Goal: Task Accomplishment & Management: Use online tool/utility

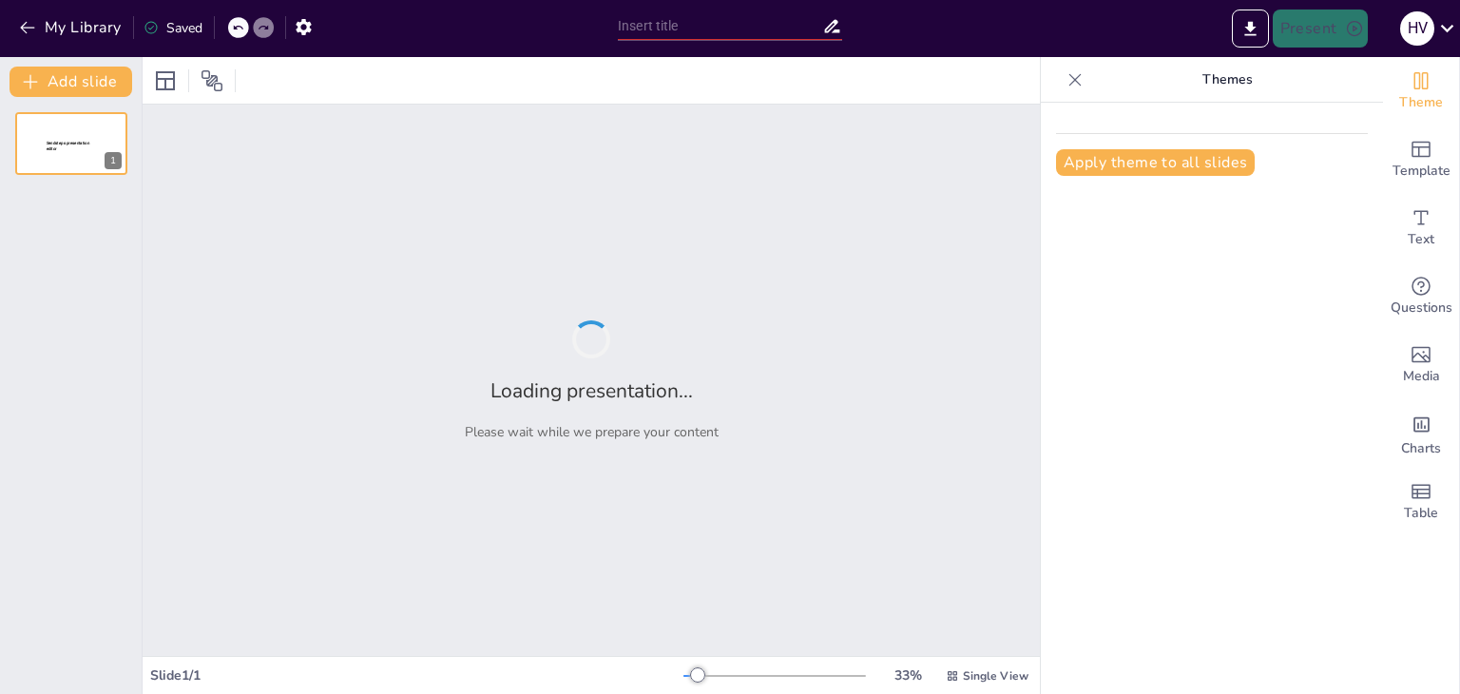
type input "Analyzing Rectifier Performance: A Quiz for Engineers"
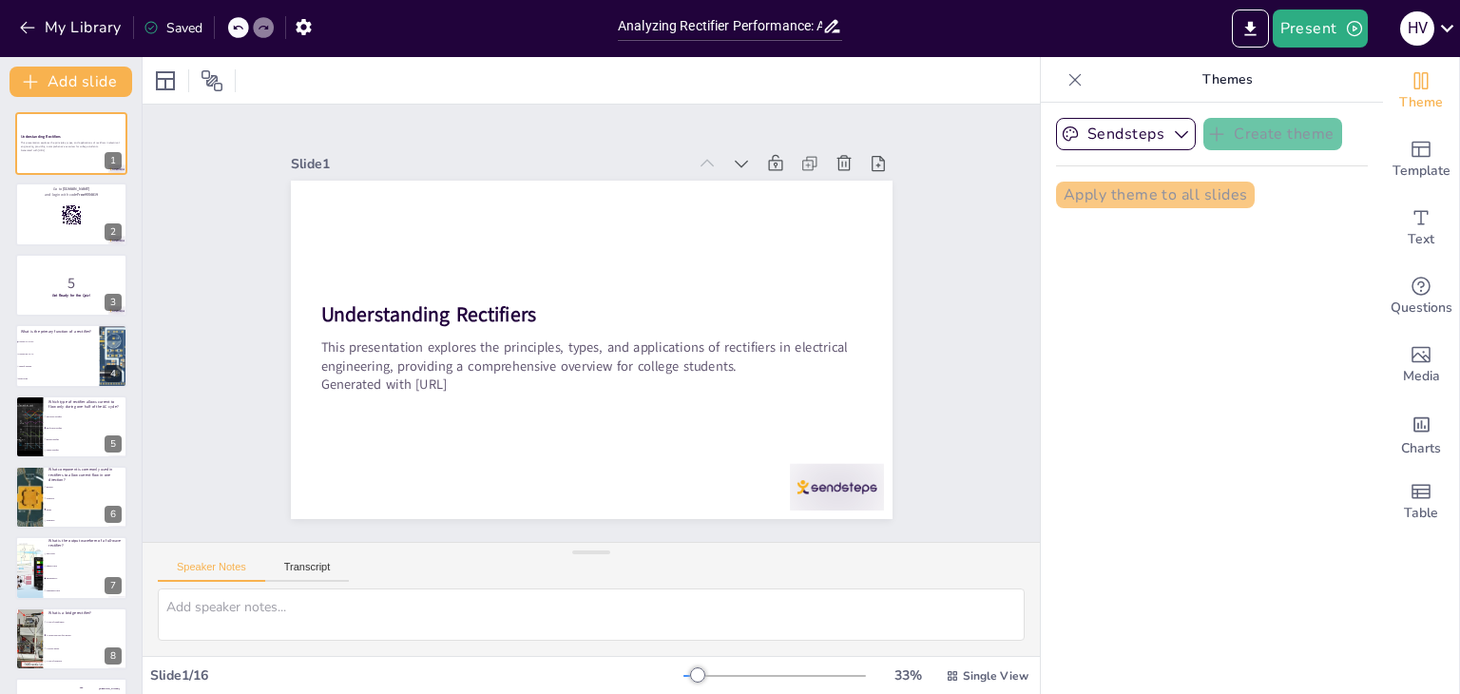
checkbox input "true"
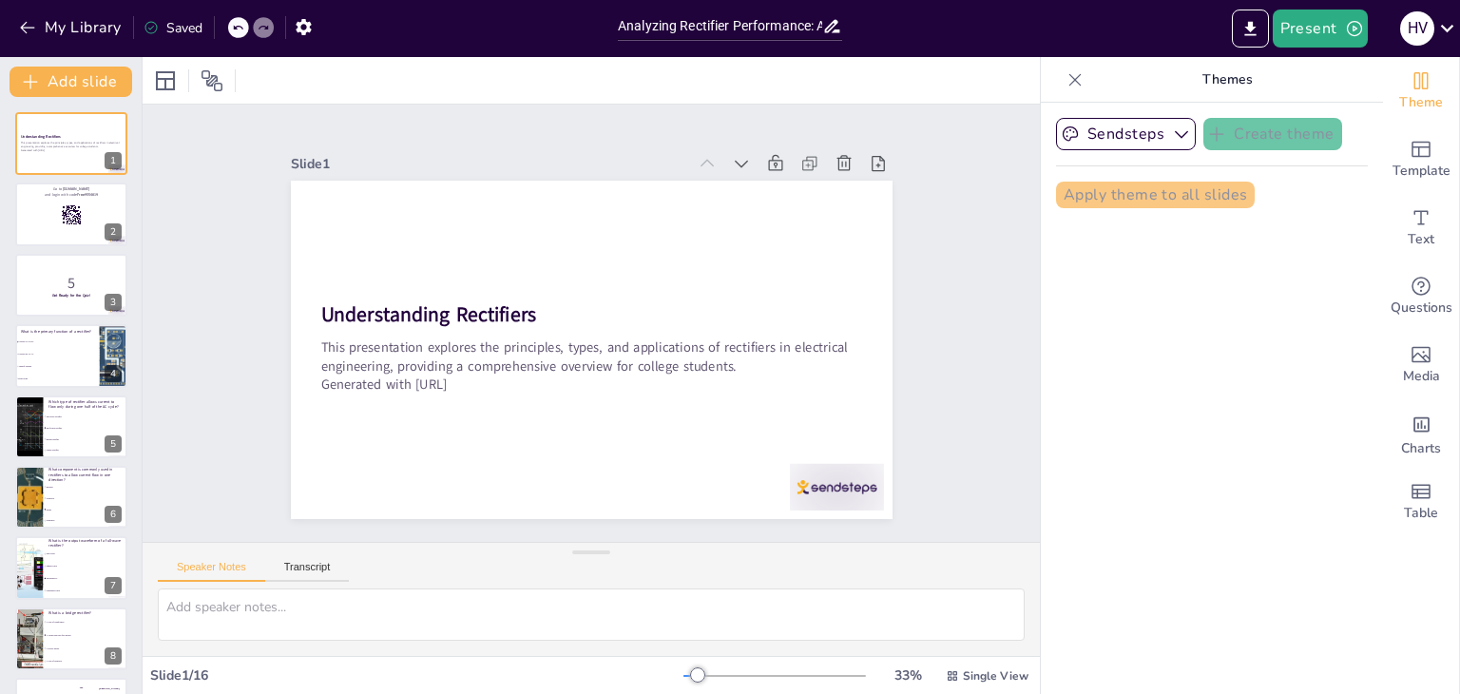
checkbox input "true"
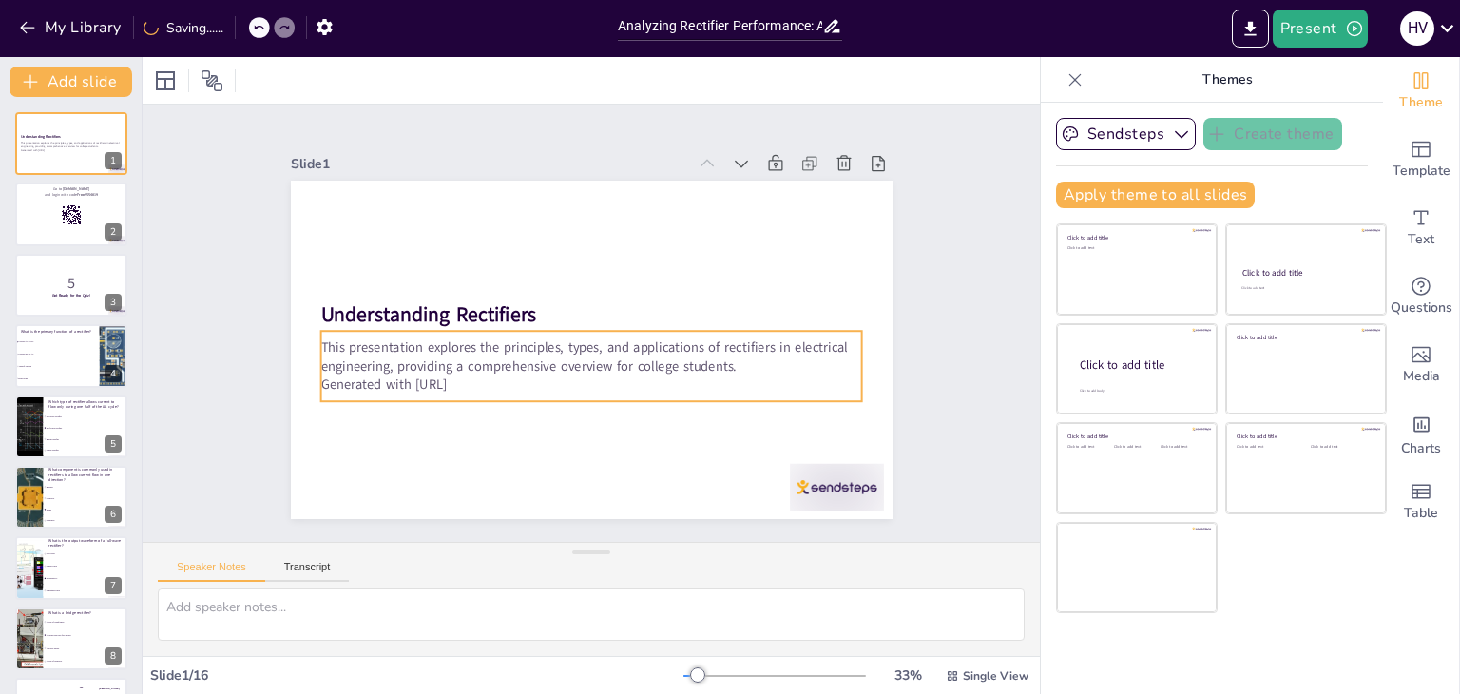
checkbox input "true"
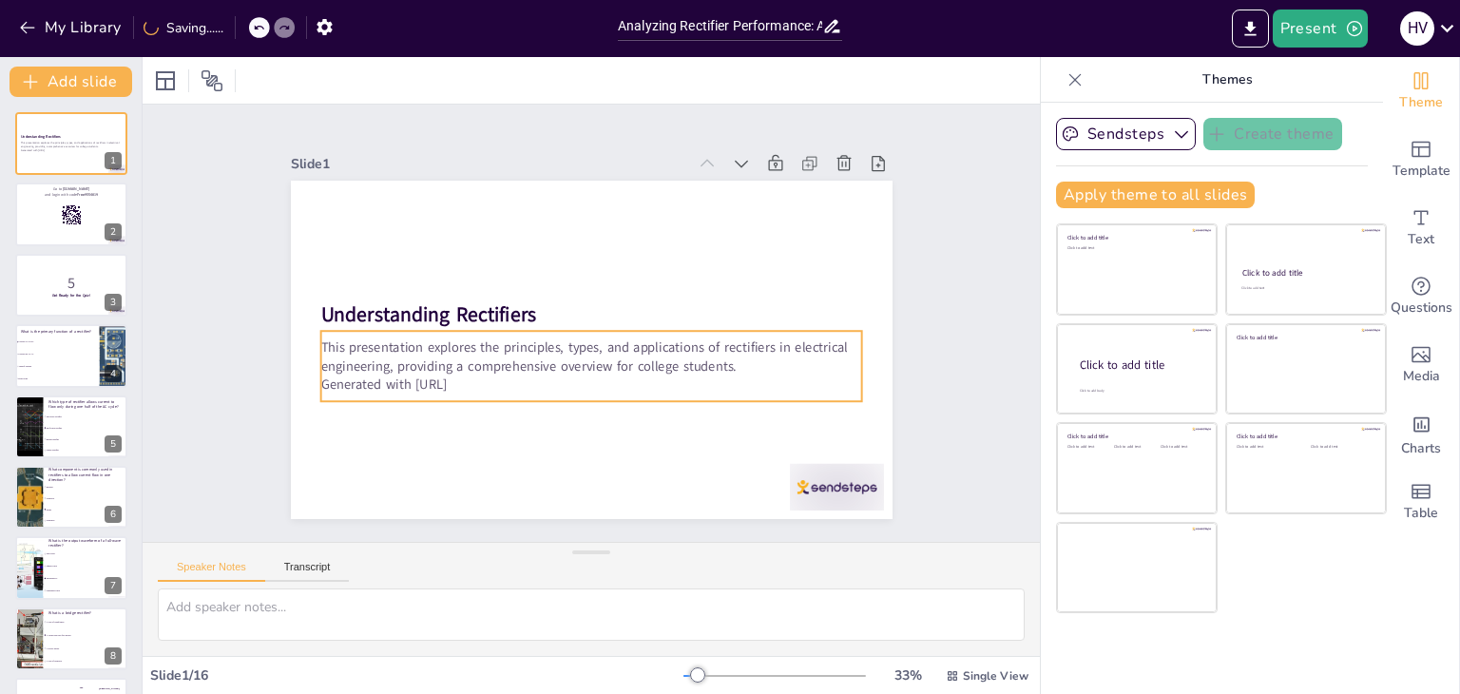
checkbox input "true"
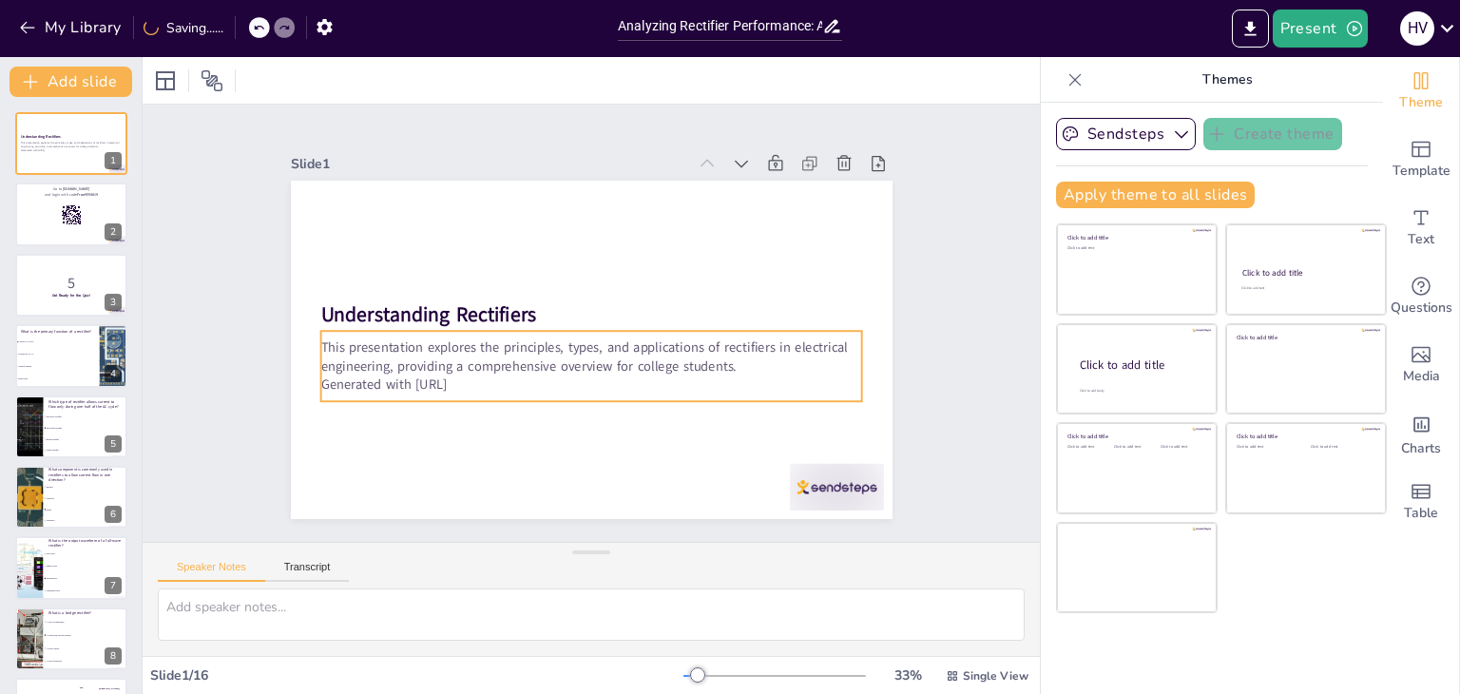
checkbox input "true"
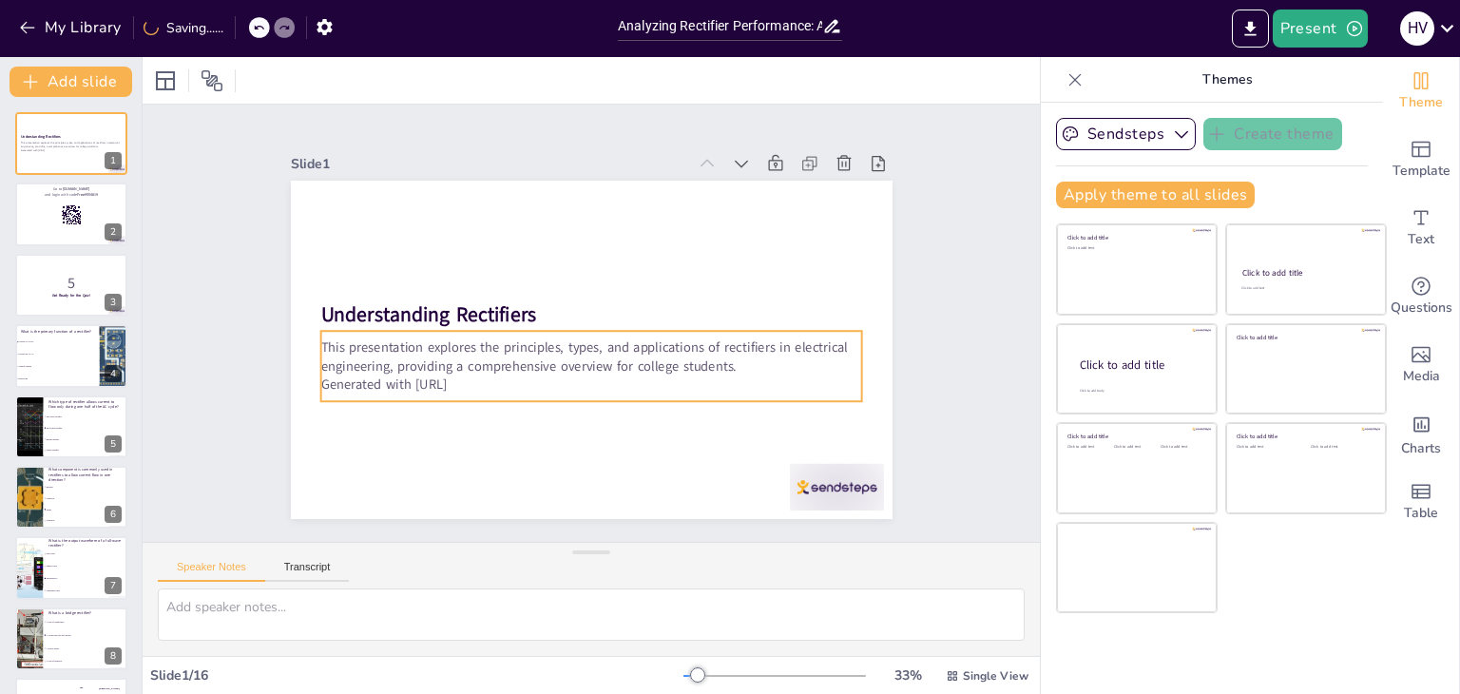
checkbox input "true"
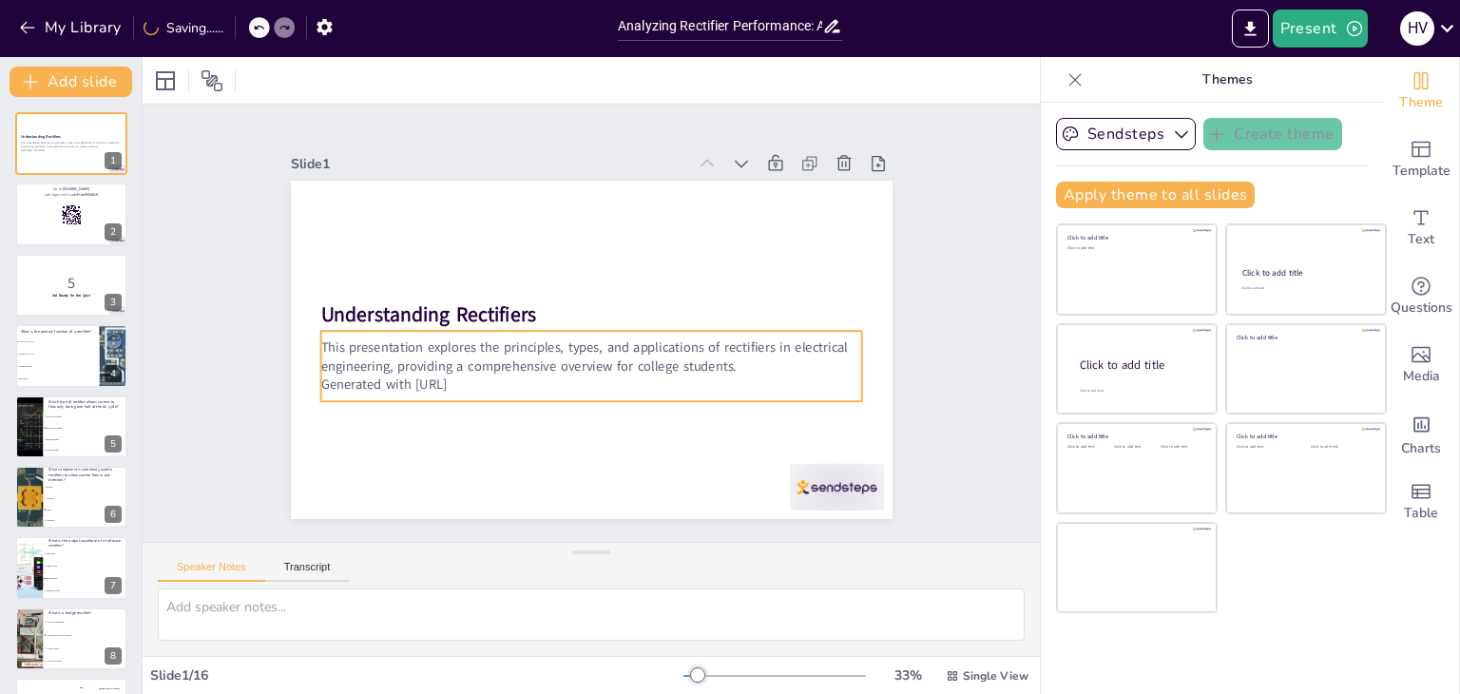
checkbox input "true"
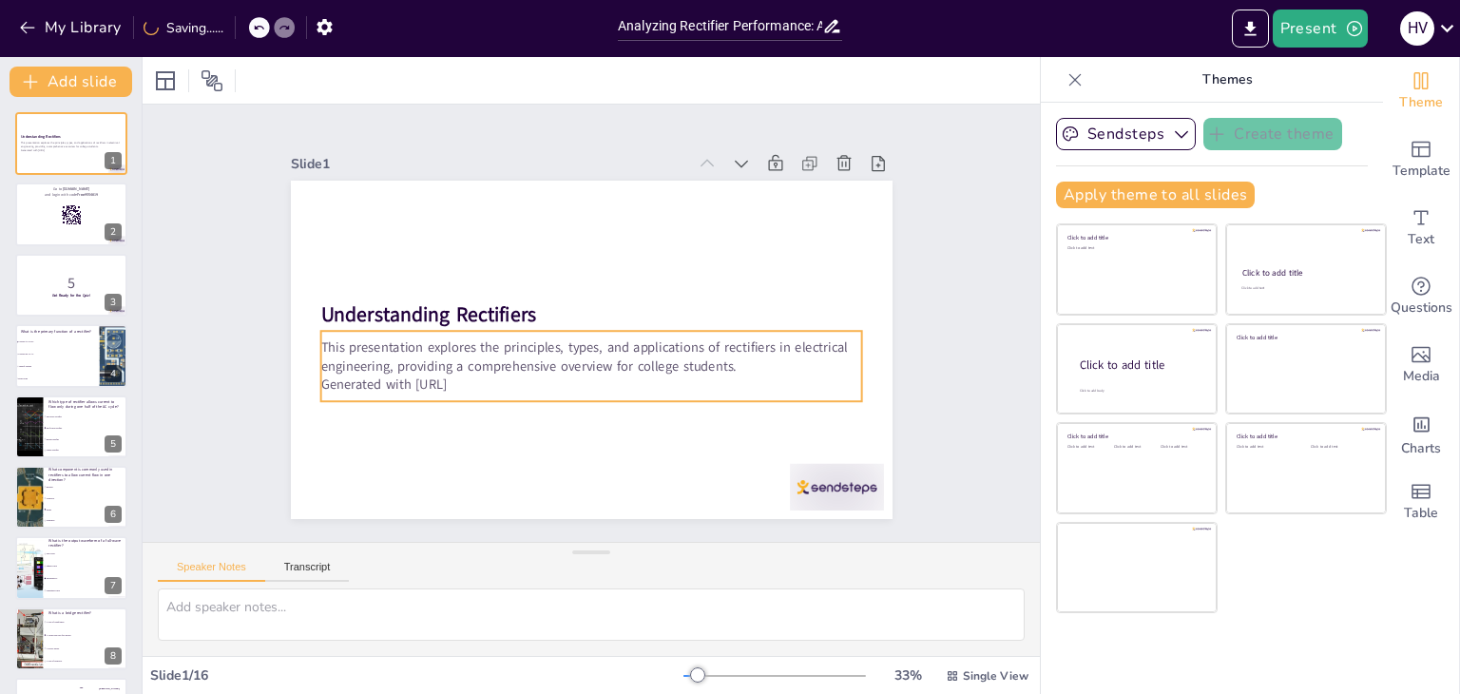
checkbox input "true"
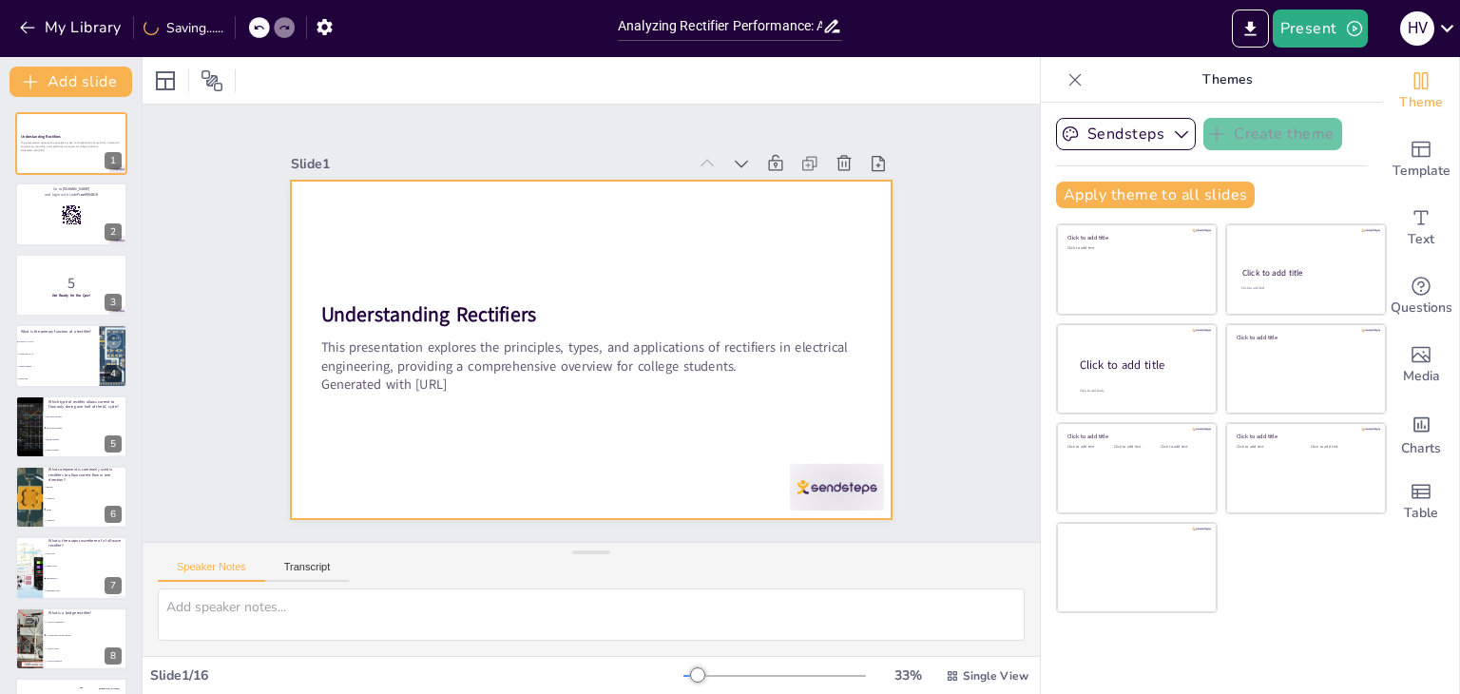
checkbox input "true"
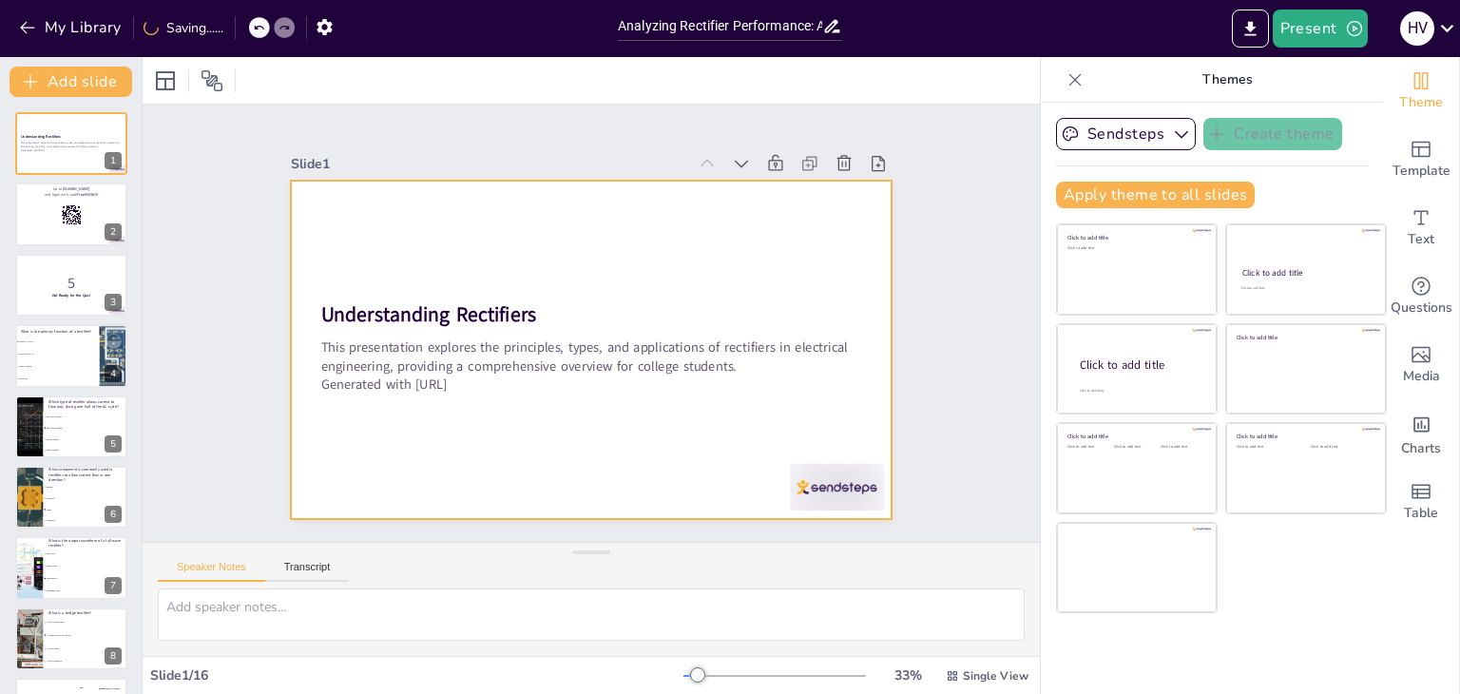
checkbox input "true"
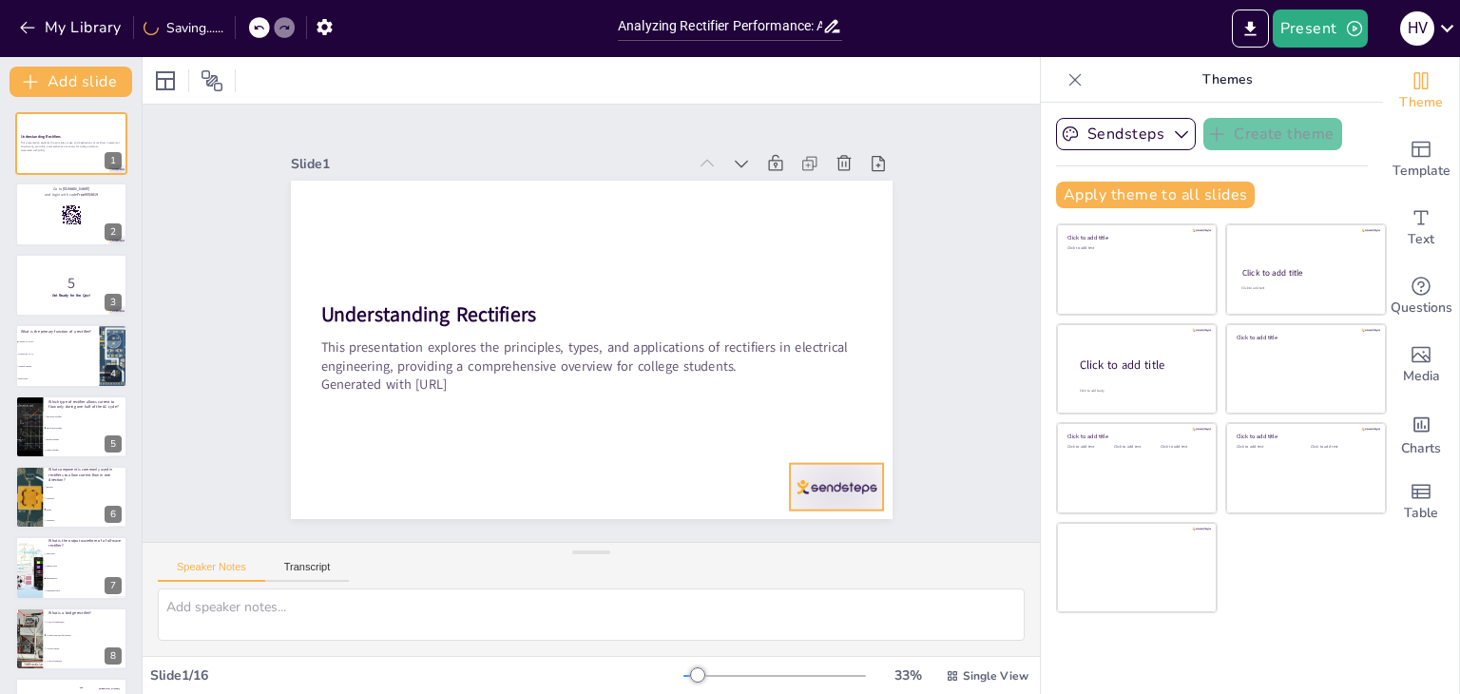
checkbox input "true"
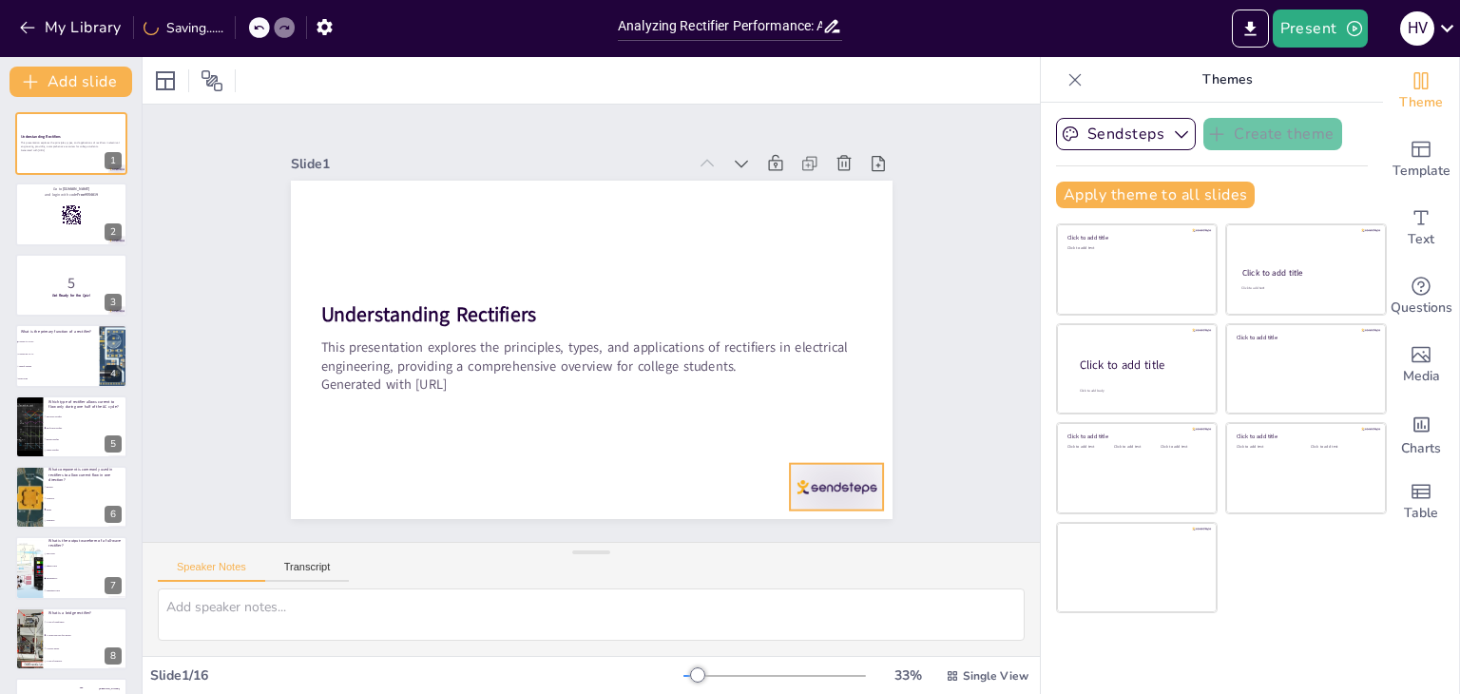
checkbox input "true"
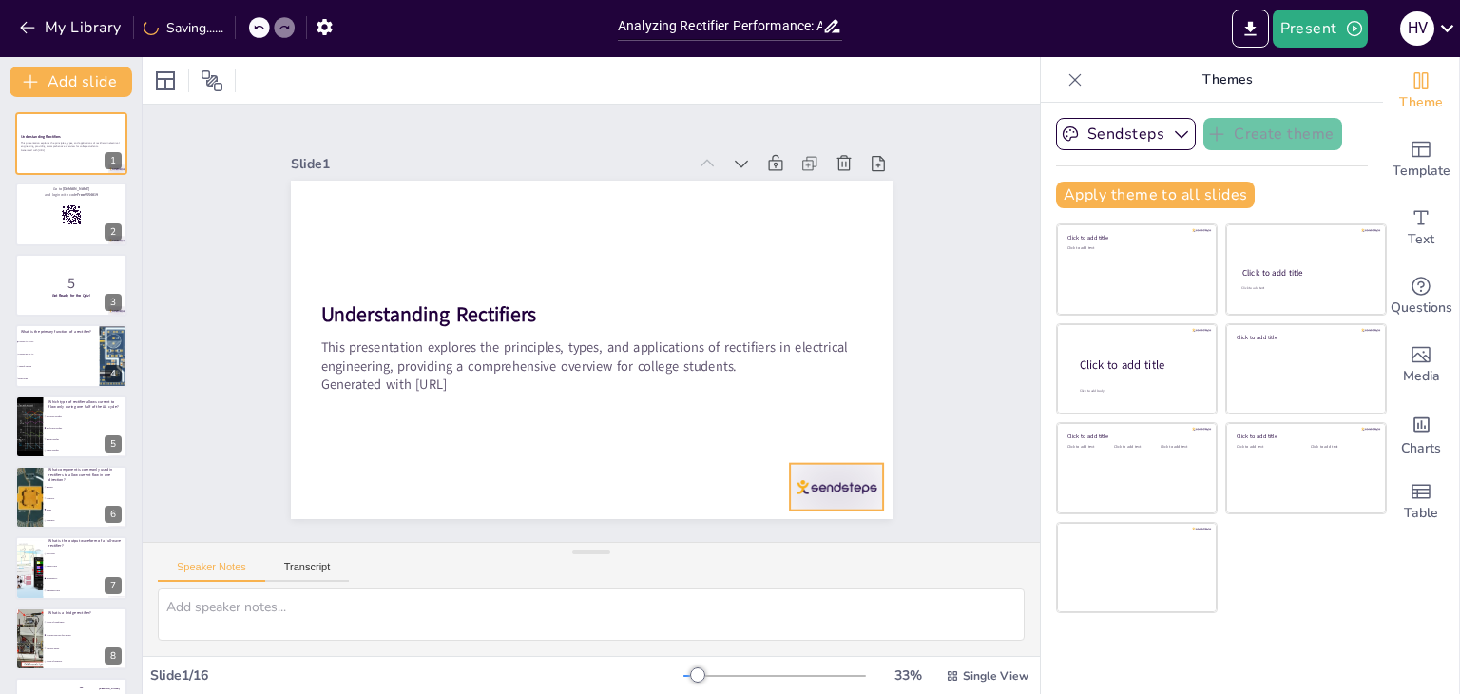
checkbox input "true"
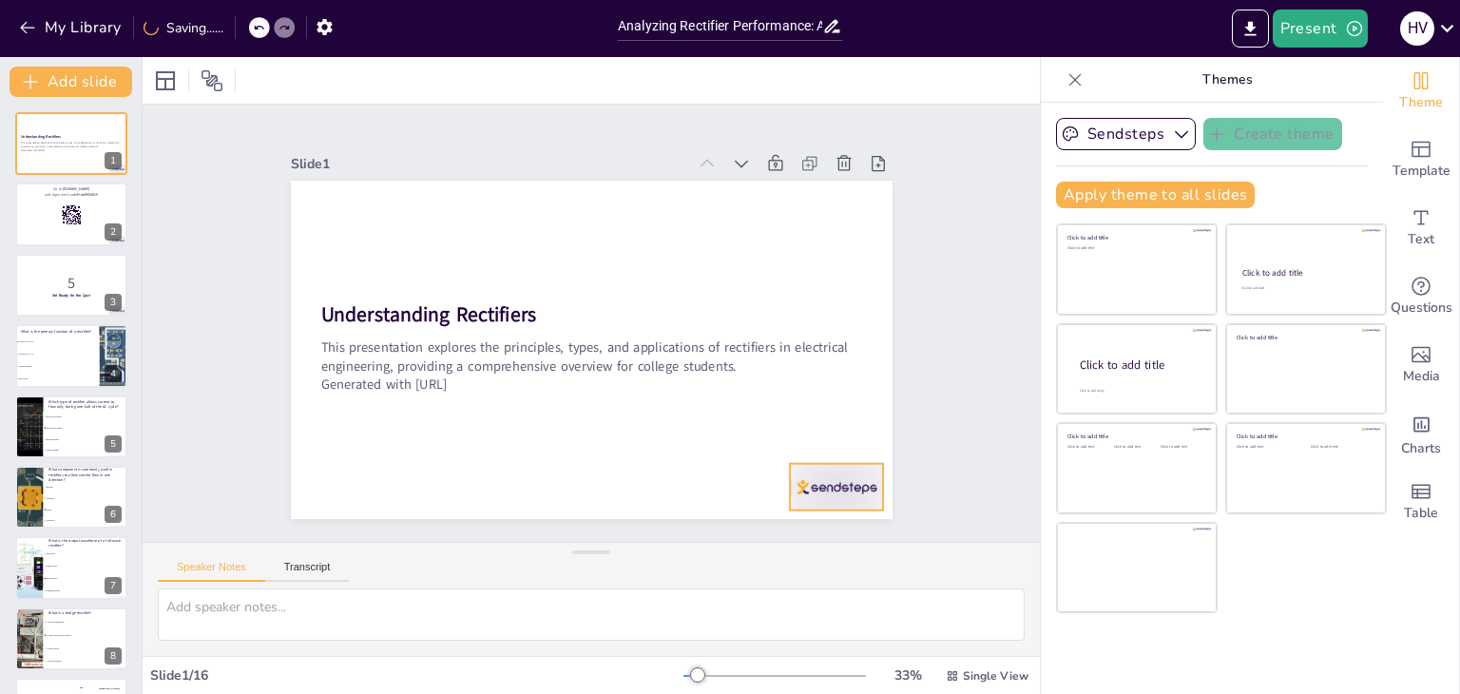
checkbox input "true"
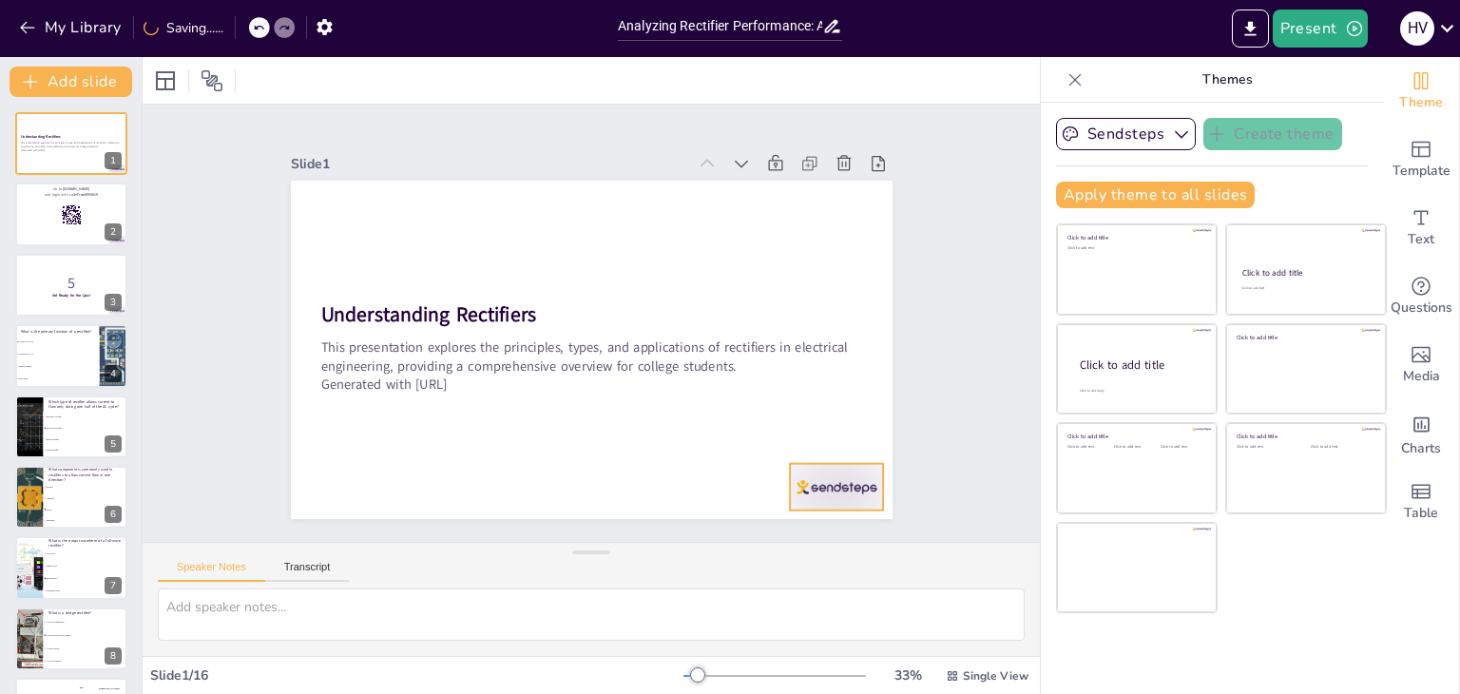
checkbox input "true"
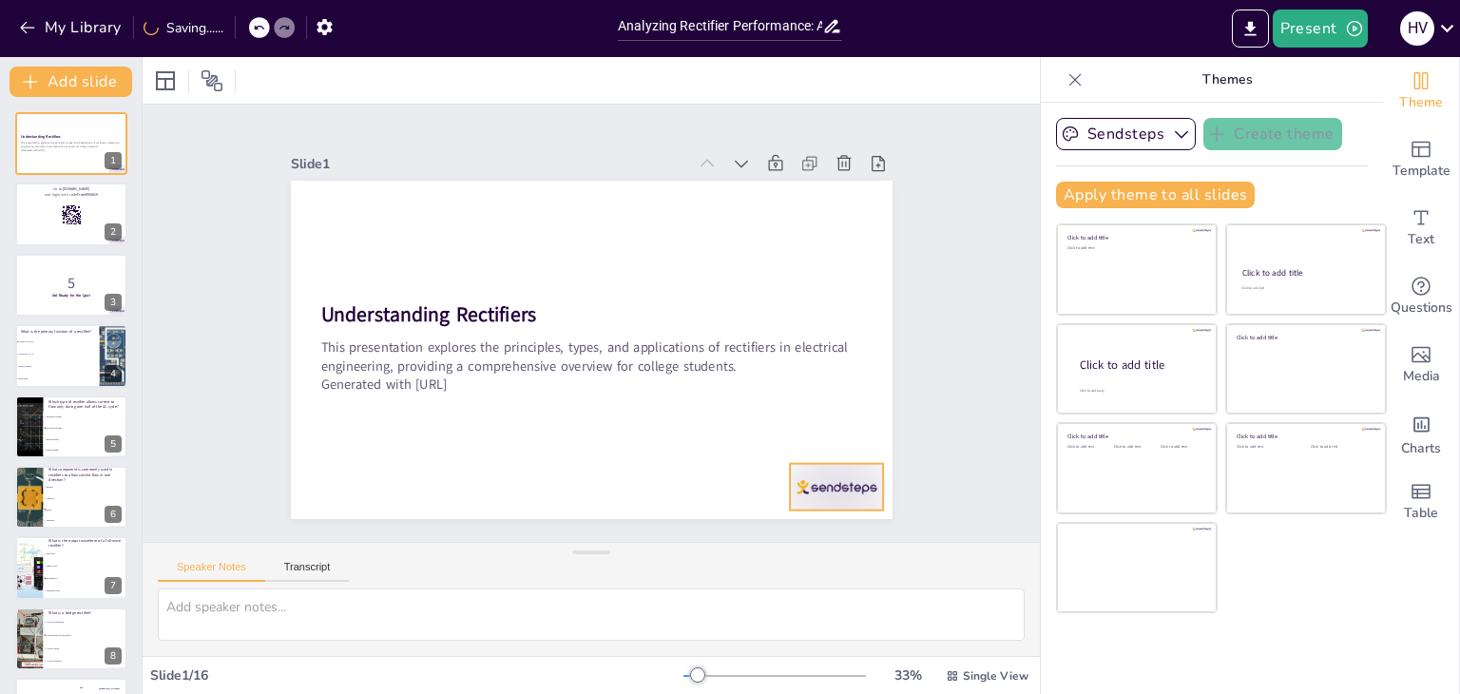
checkbox input "true"
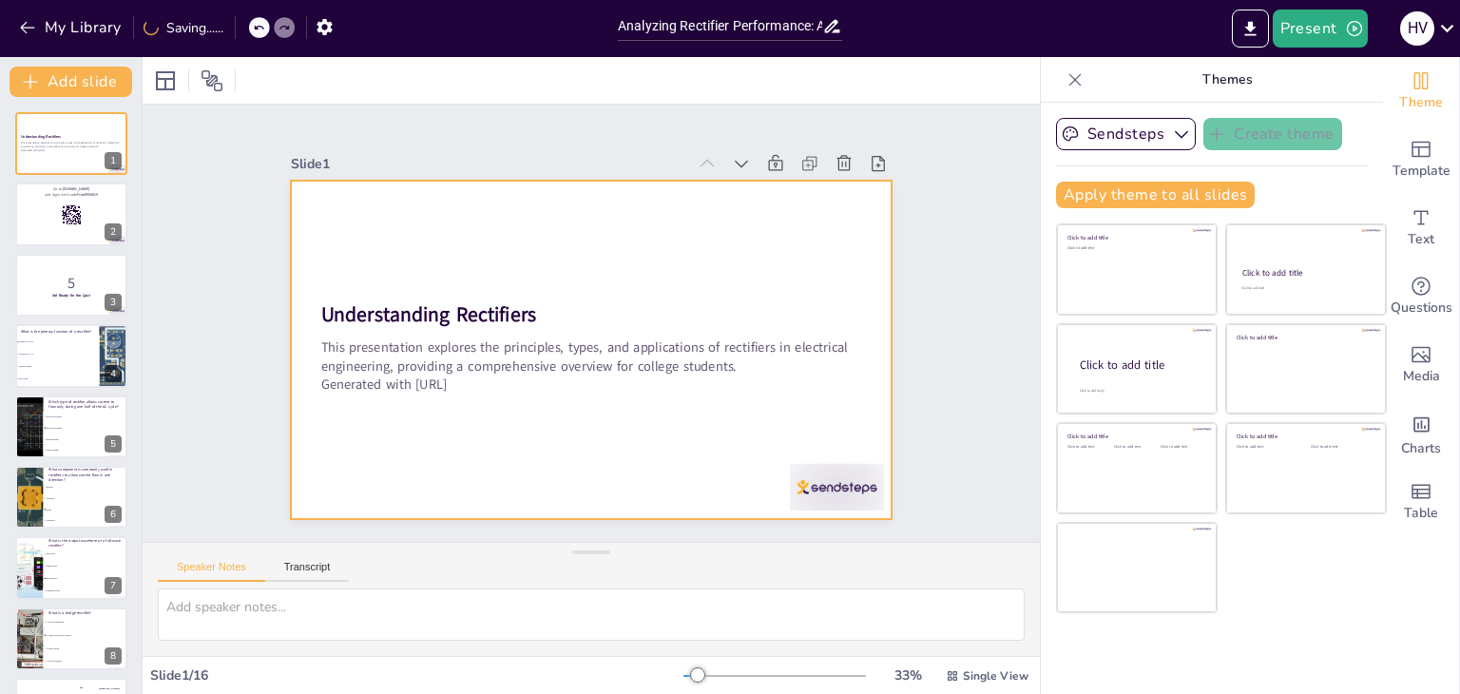
checkbox input "true"
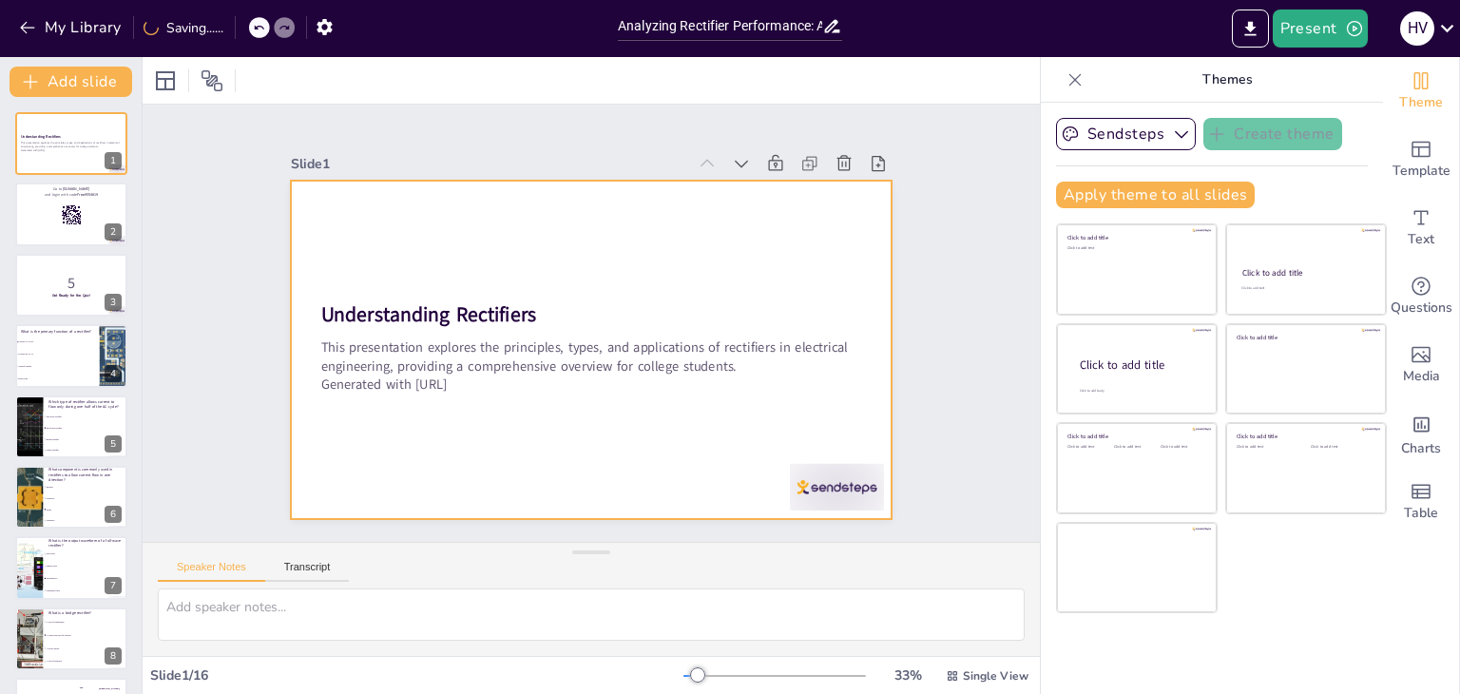
checkbox input "true"
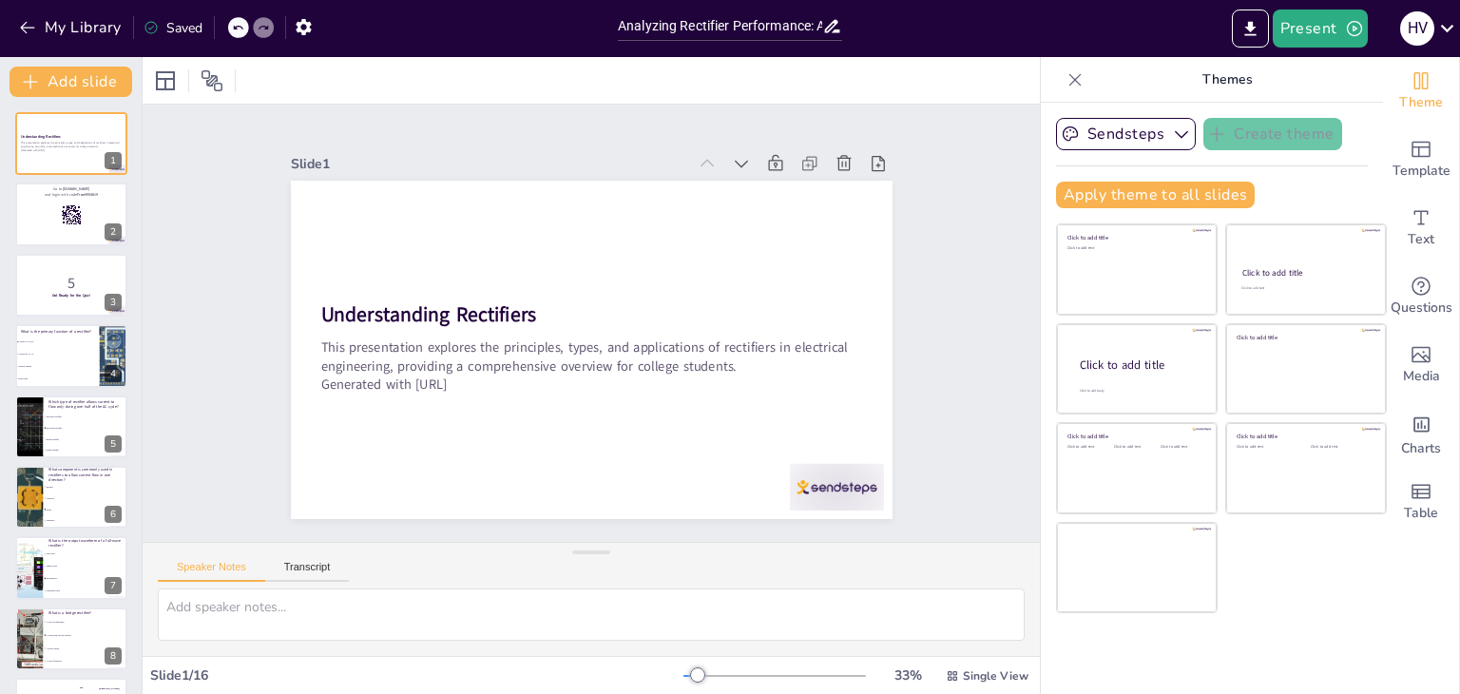
click at [1303, 9] on div "Present H V" at bounding box center [1155, 28] width 608 height 57
click at [1306, 30] on button "Present" at bounding box center [1319, 29] width 95 height 38
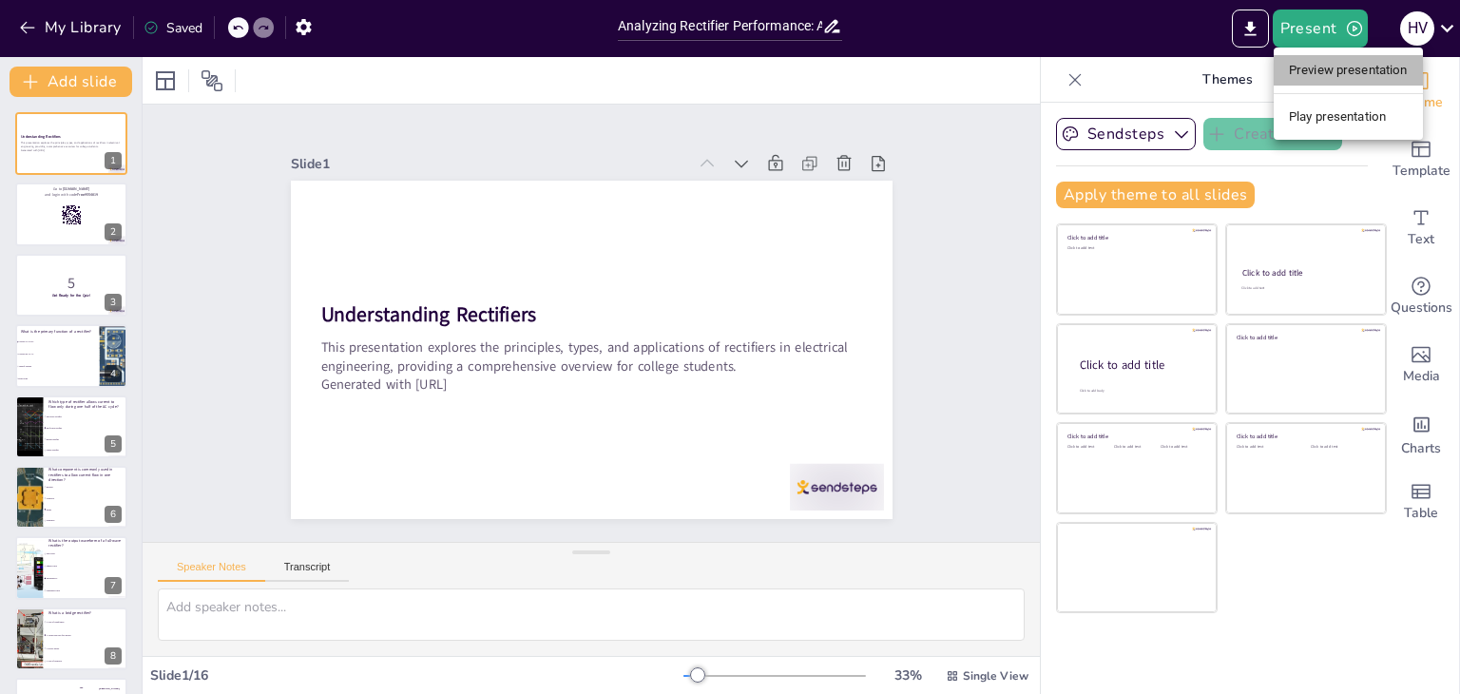
click at [1334, 64] on li "Preview presentation" at bounding box center [1347, 70] width 149 height 30
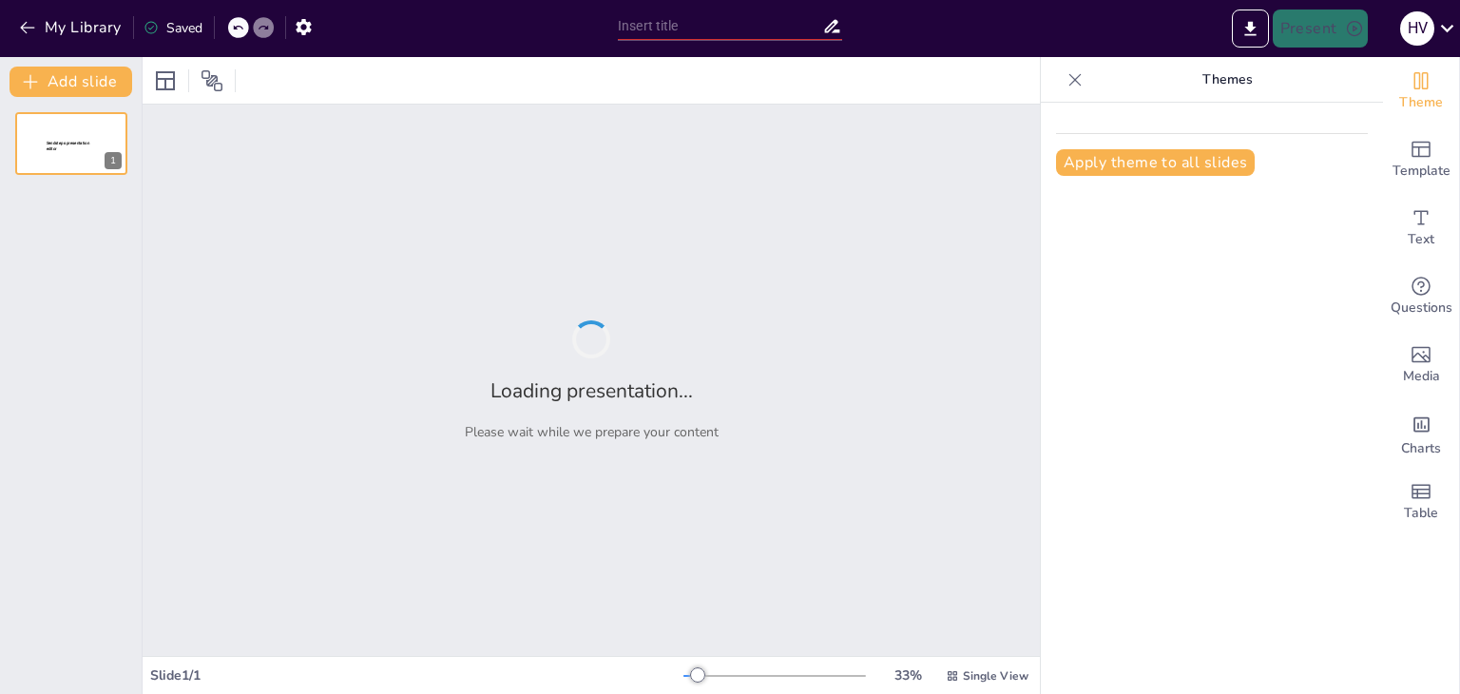
type input "Understanding Rectifier Types: A Technical Quiz"
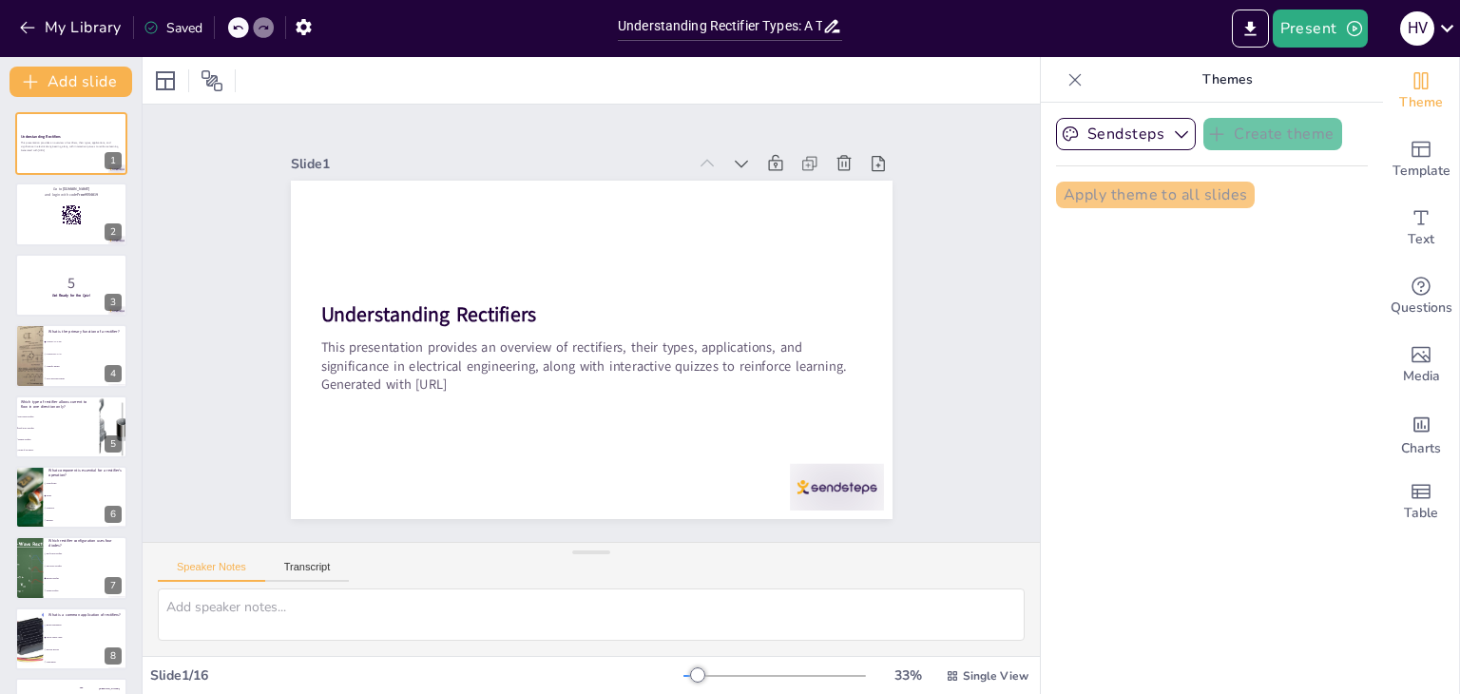
checkbox input "true"
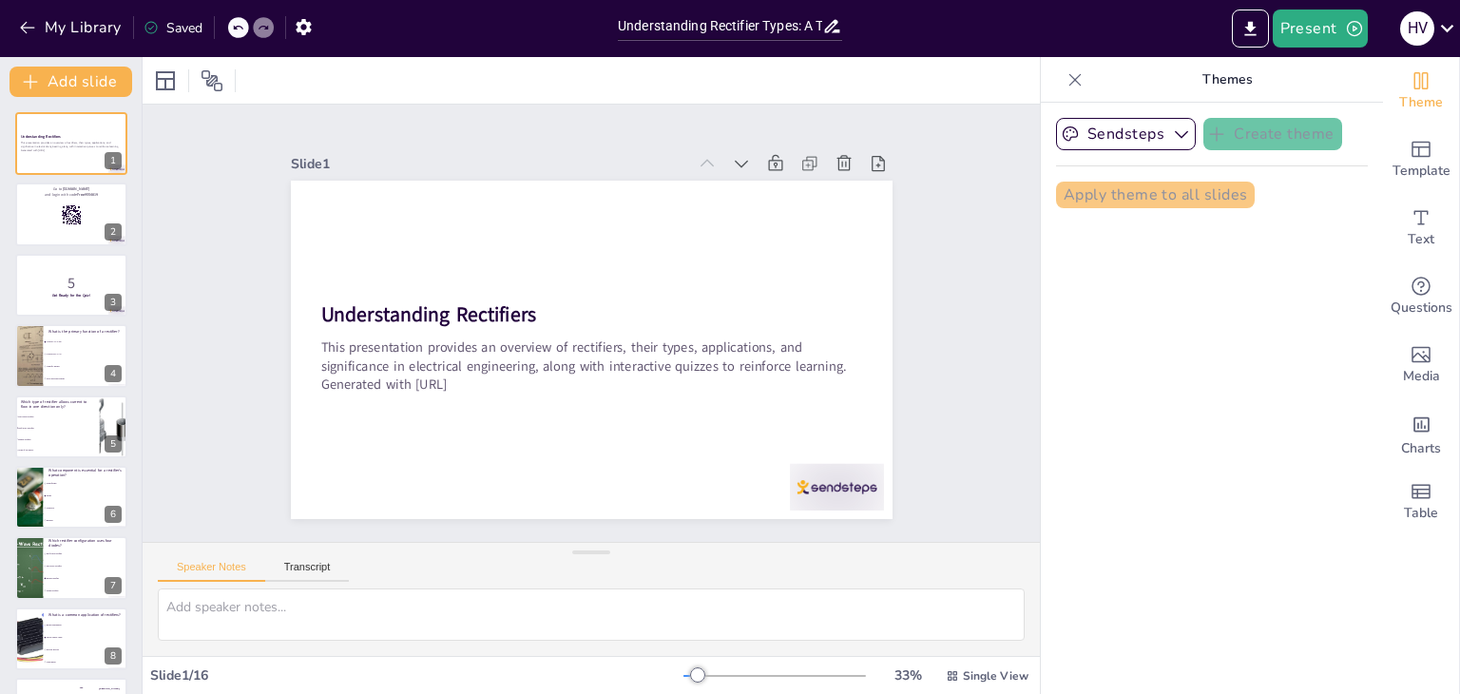
checkbox input "true"
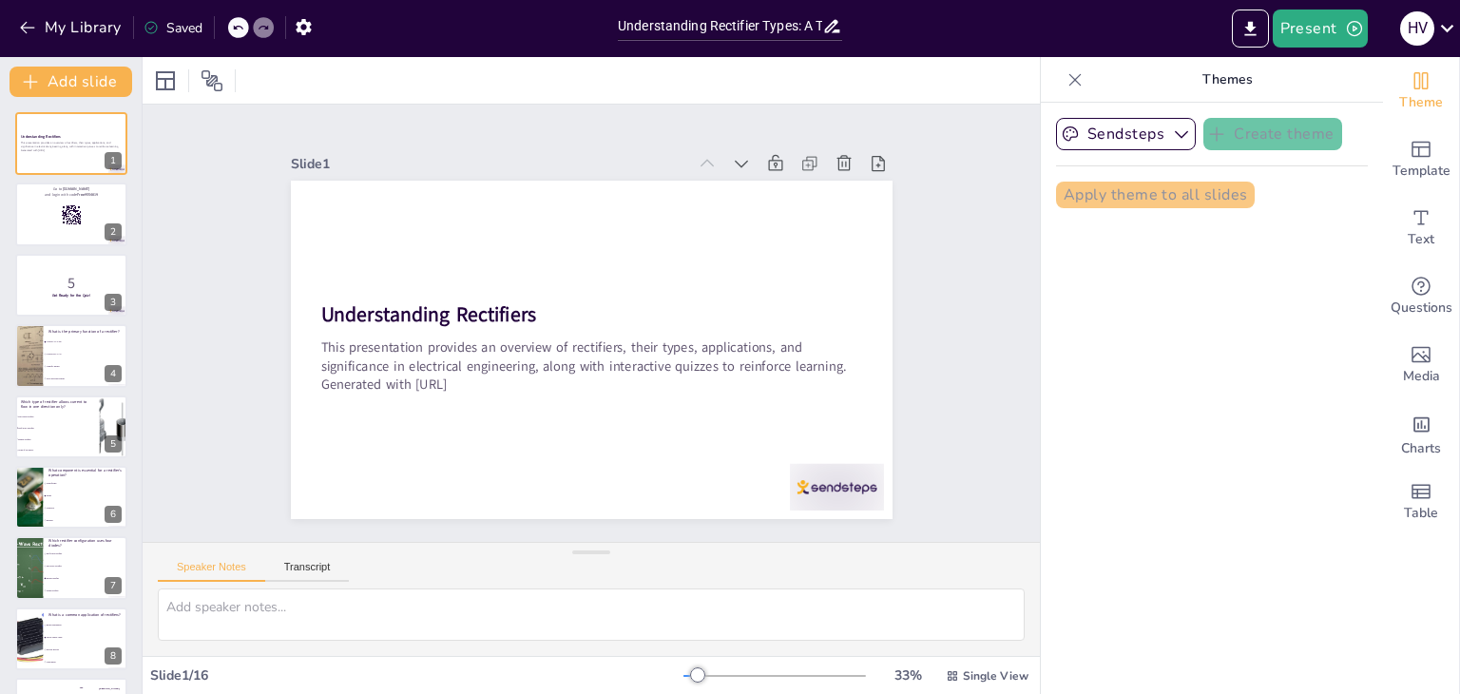
checkbox input "true"
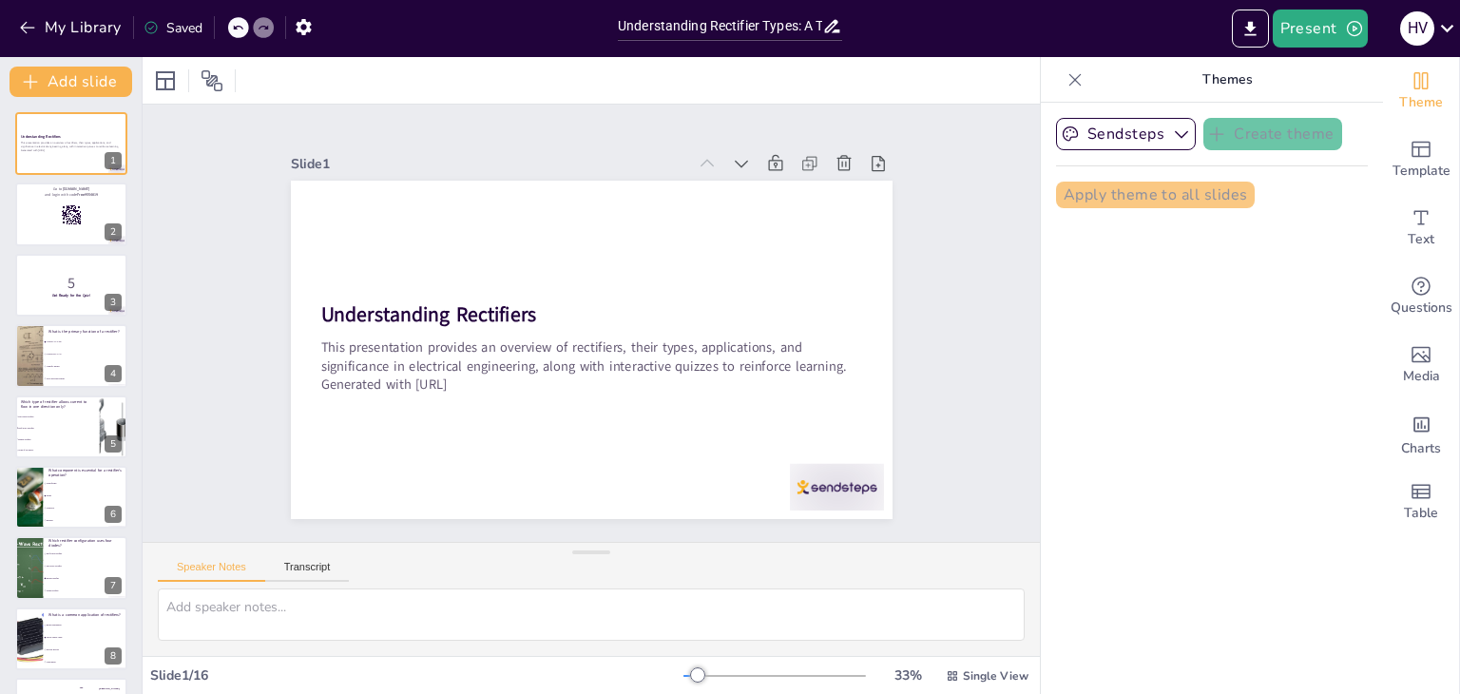
checkbox input "true"
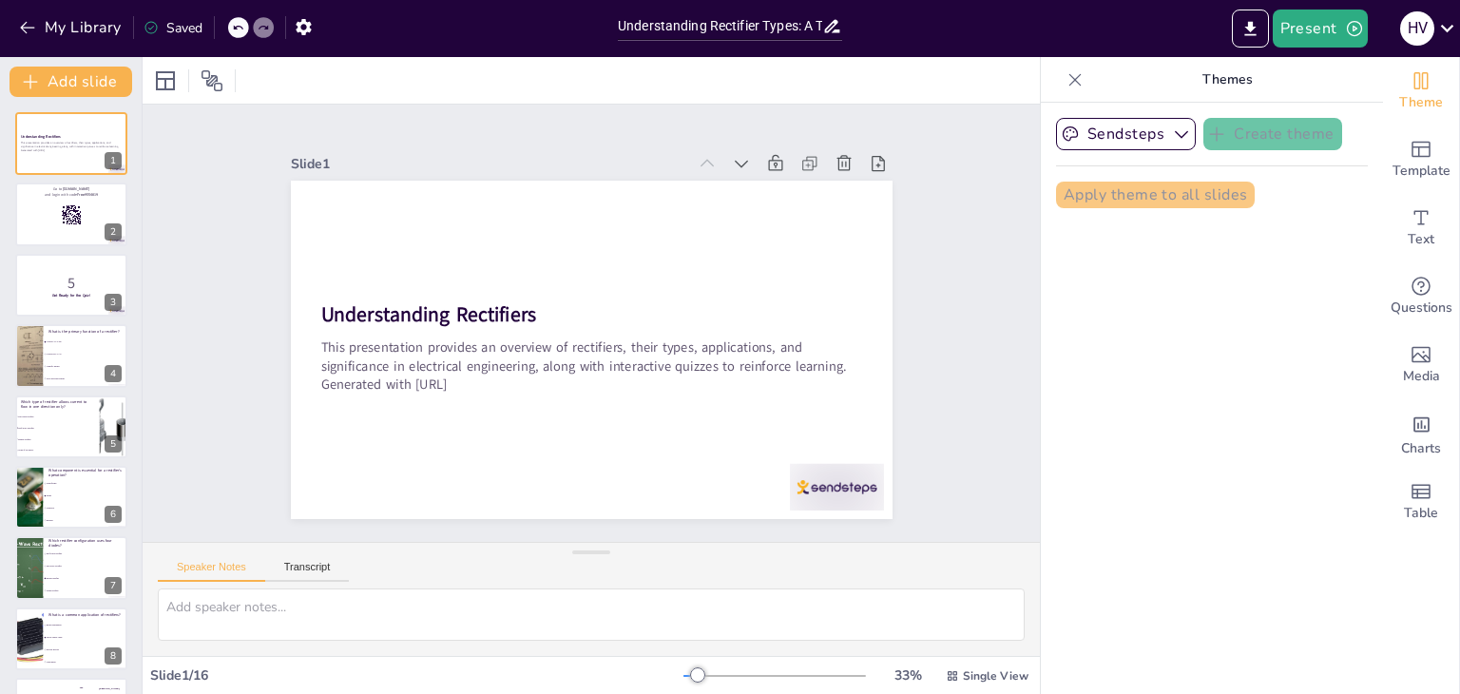
checkbox input "true"
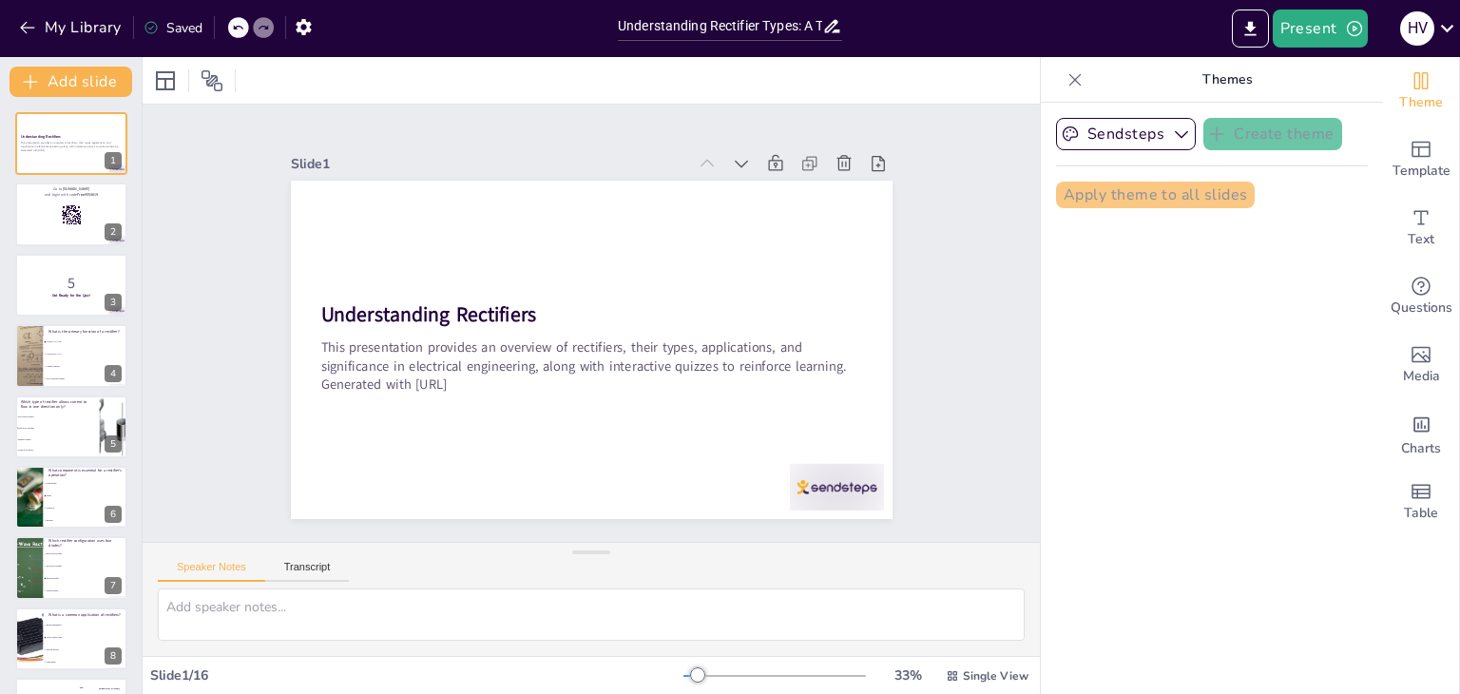
checkbox input "true"
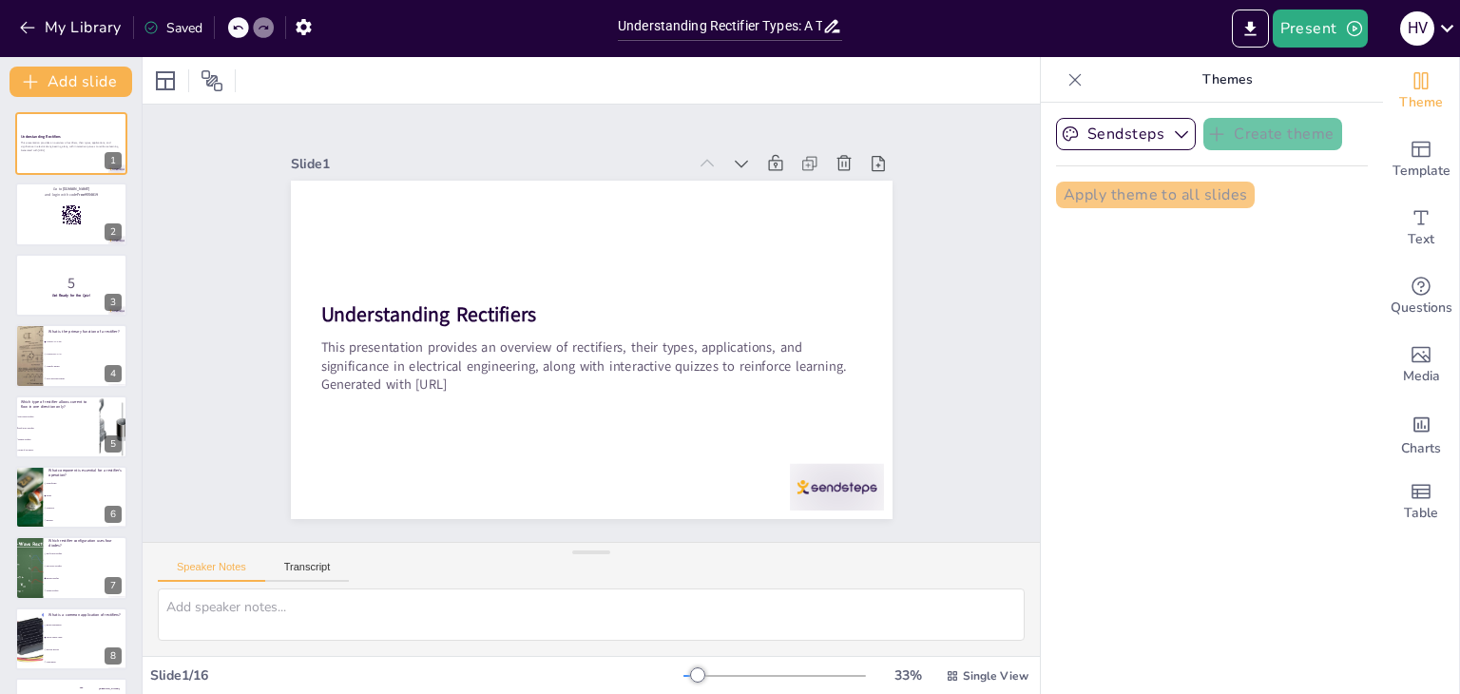
checkbox input "true"
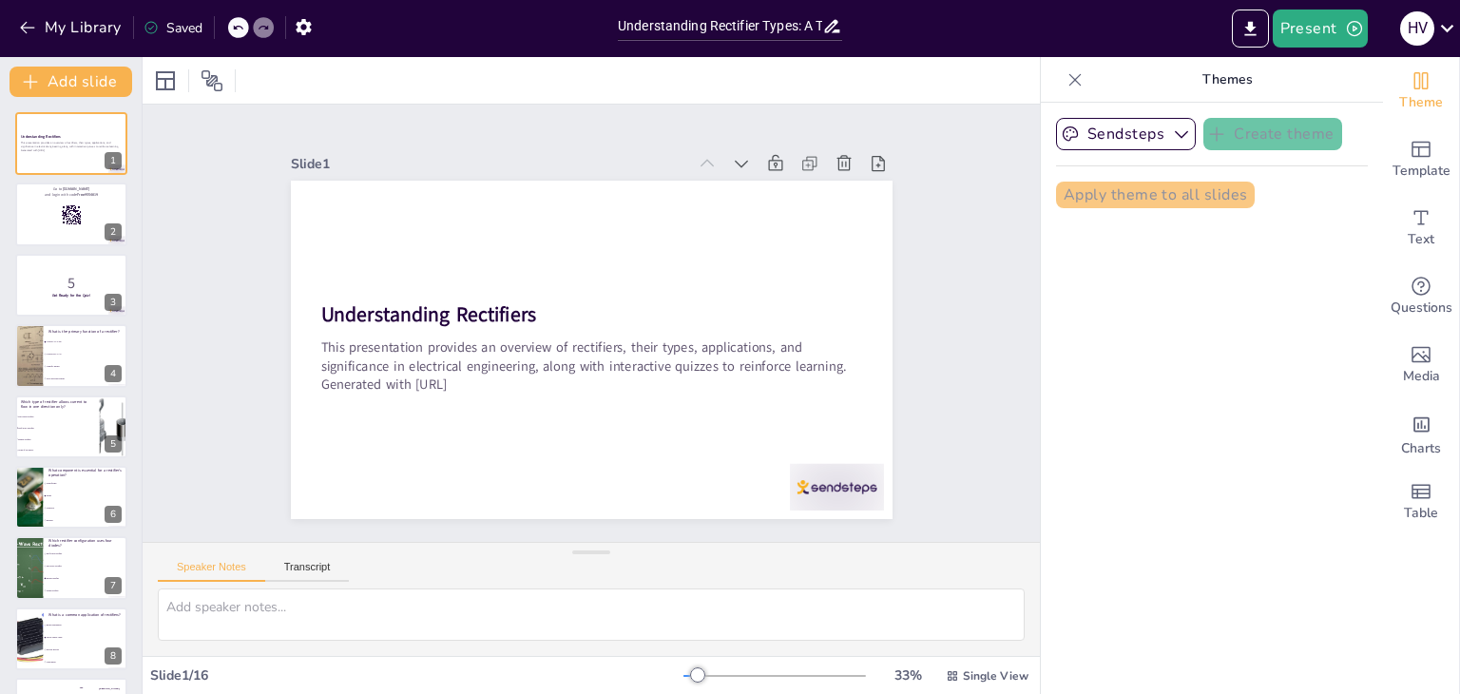
checkbox input "true"
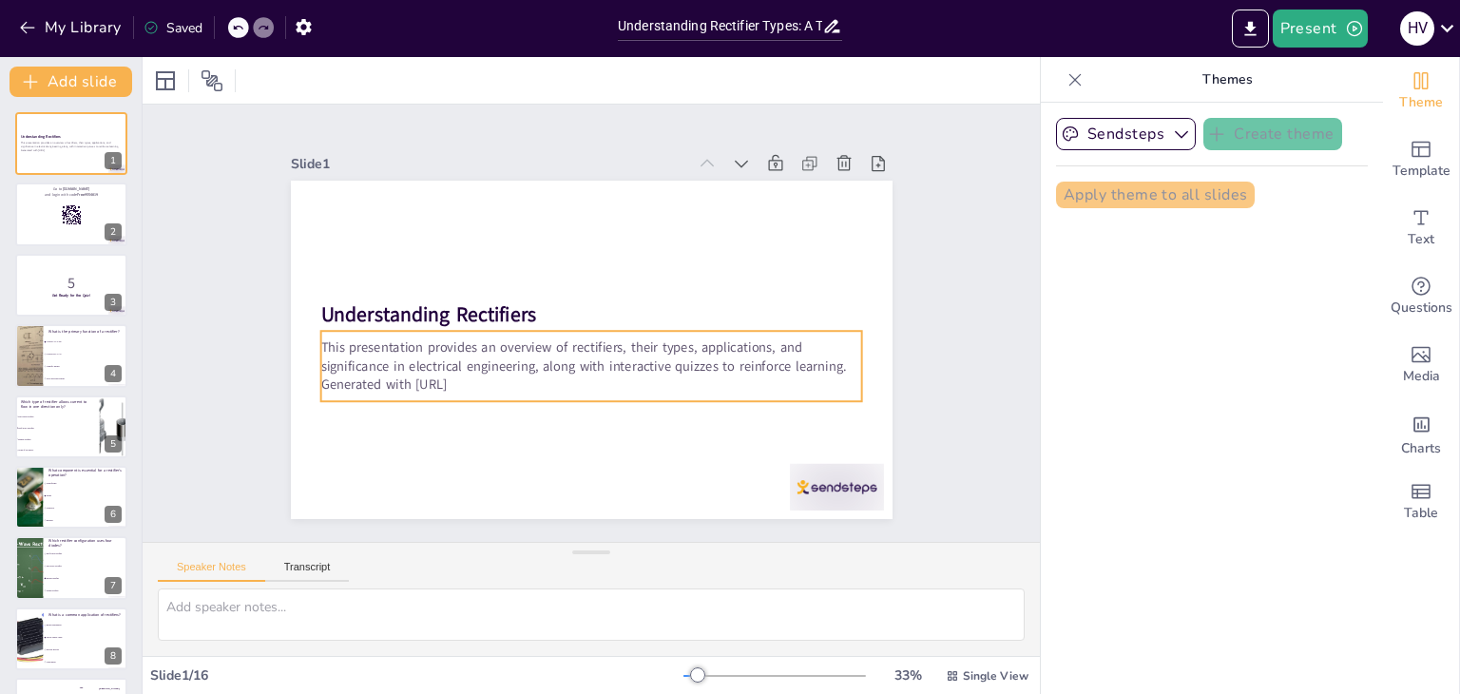
checkbox input "true"
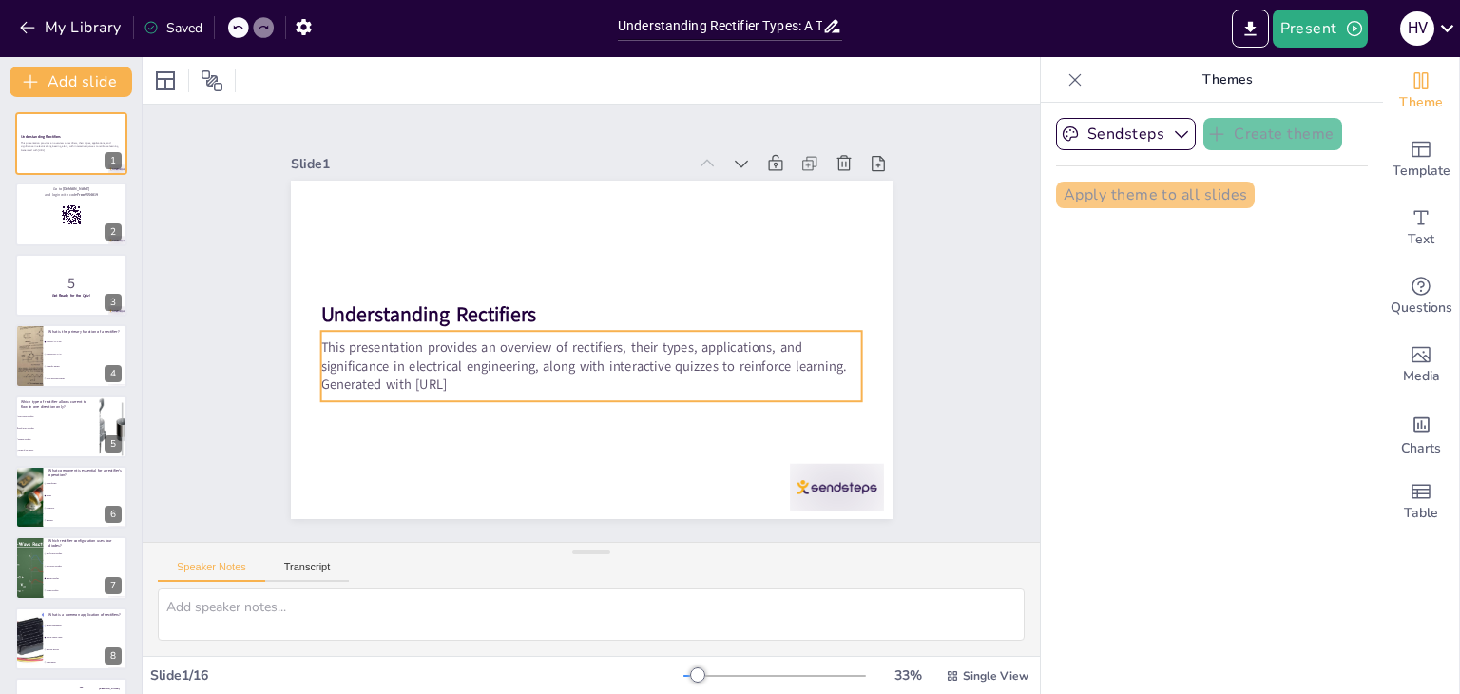
checkbox input "true"
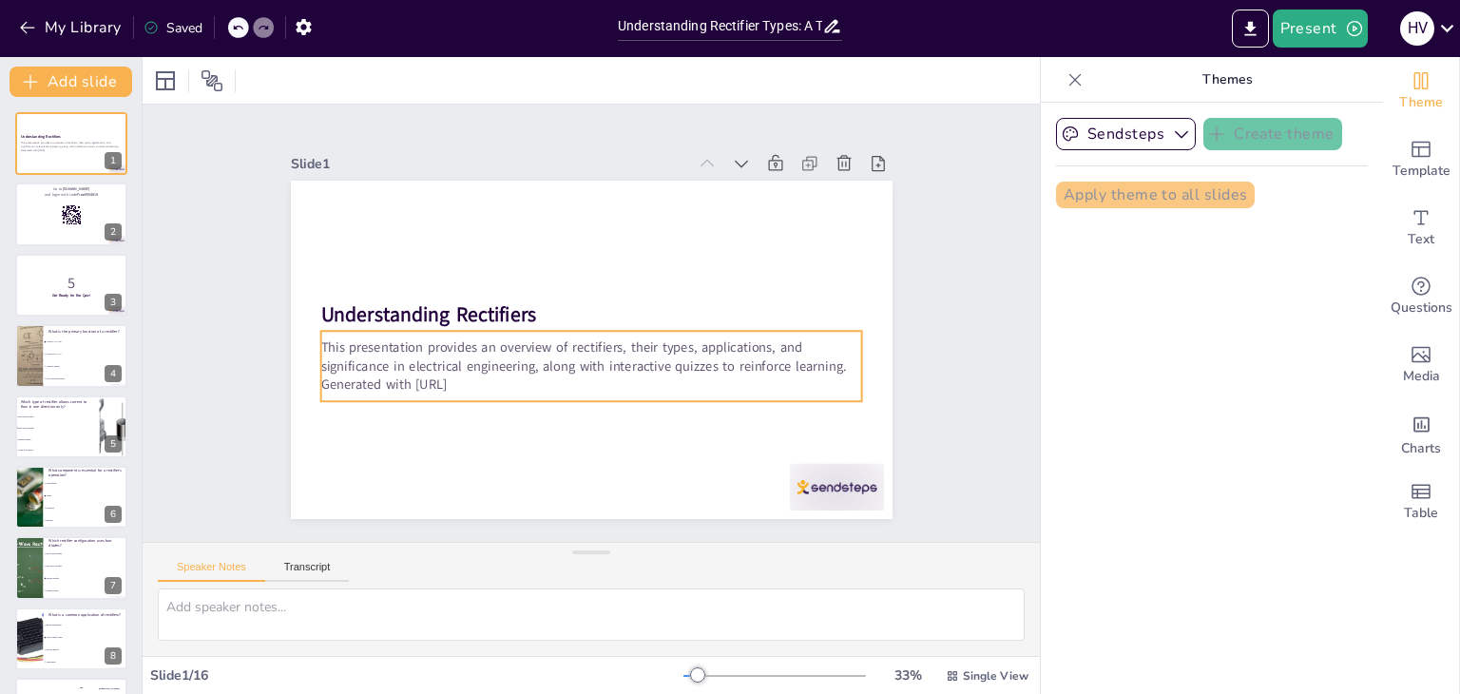
checkbox input "true"
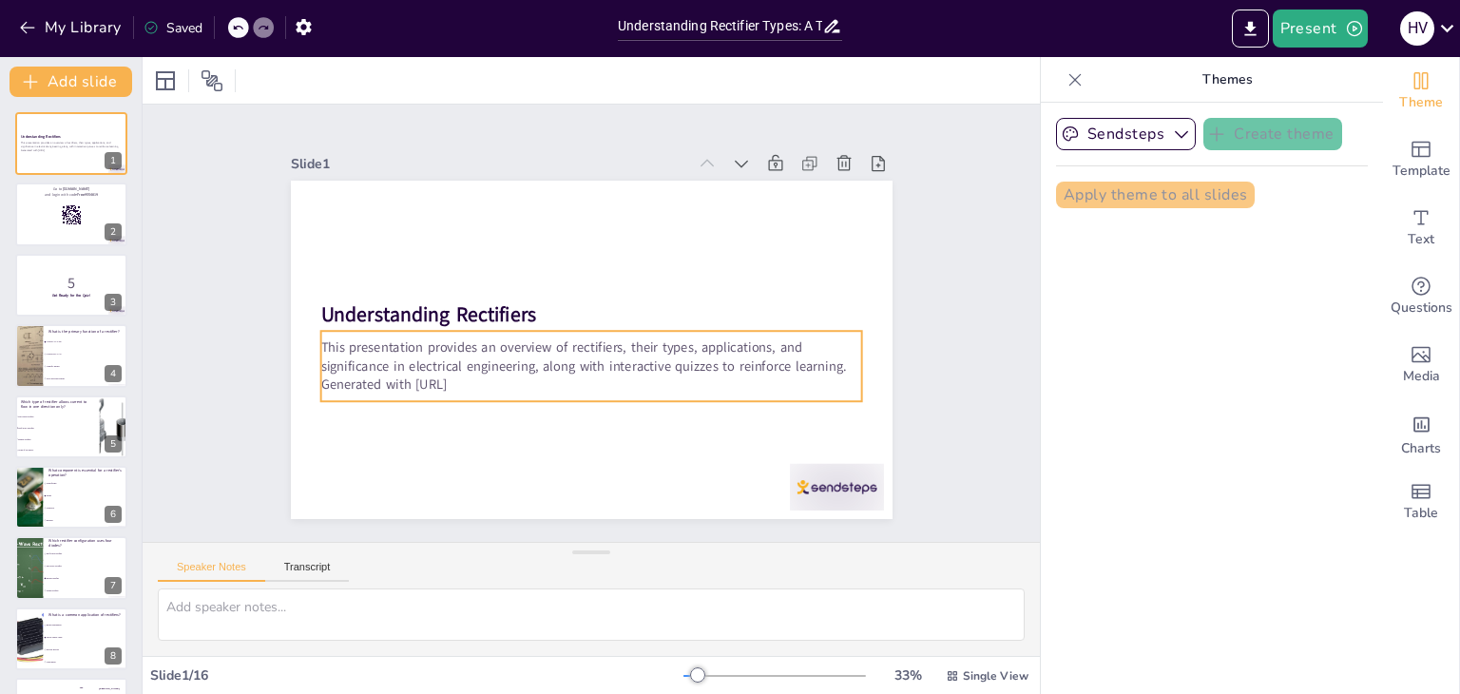
checkbox input "true"
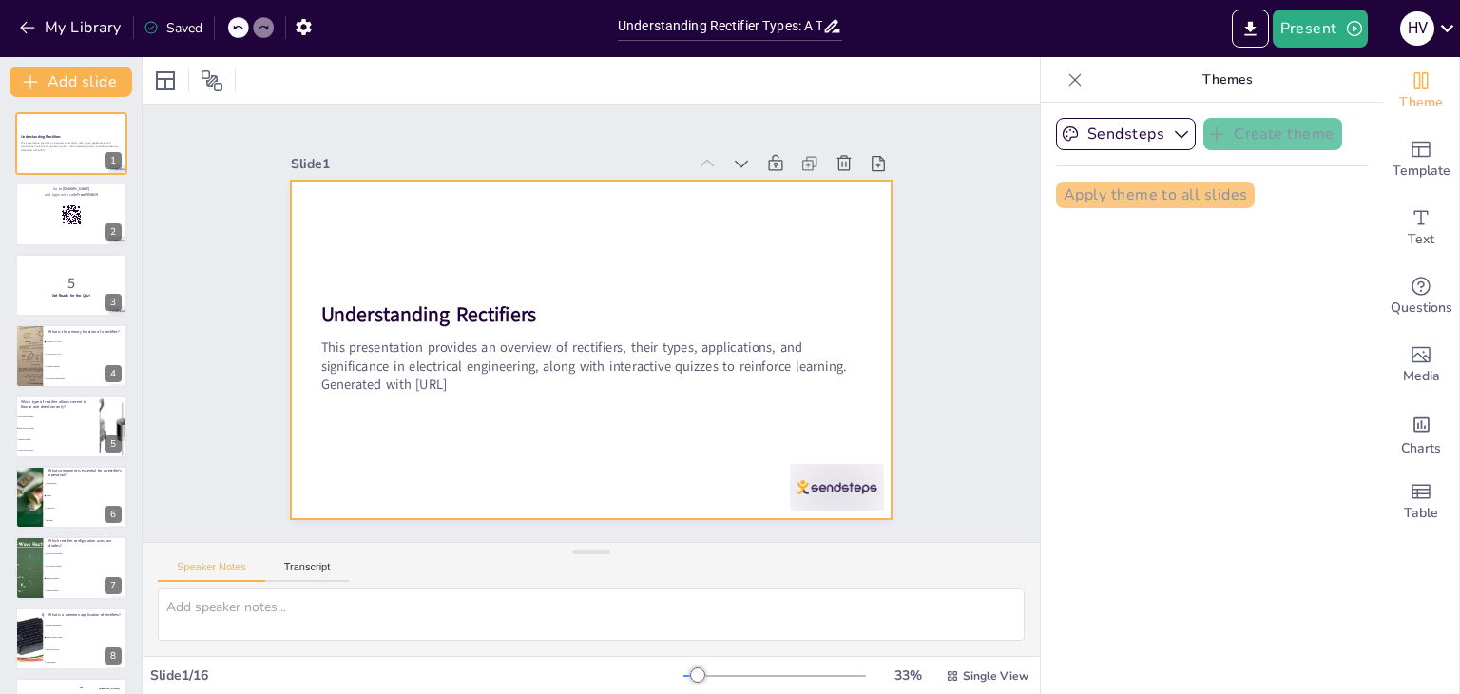
checkbox input "true"
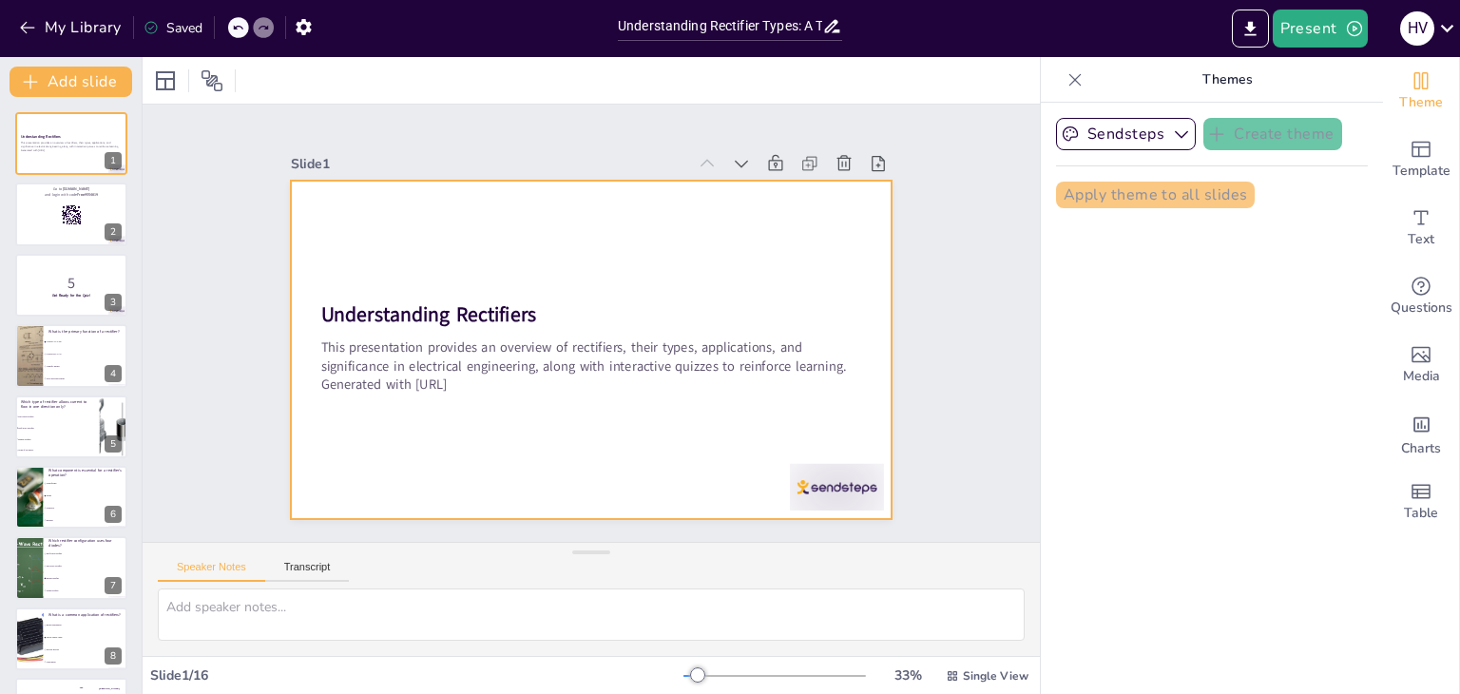
checkbox input "true"
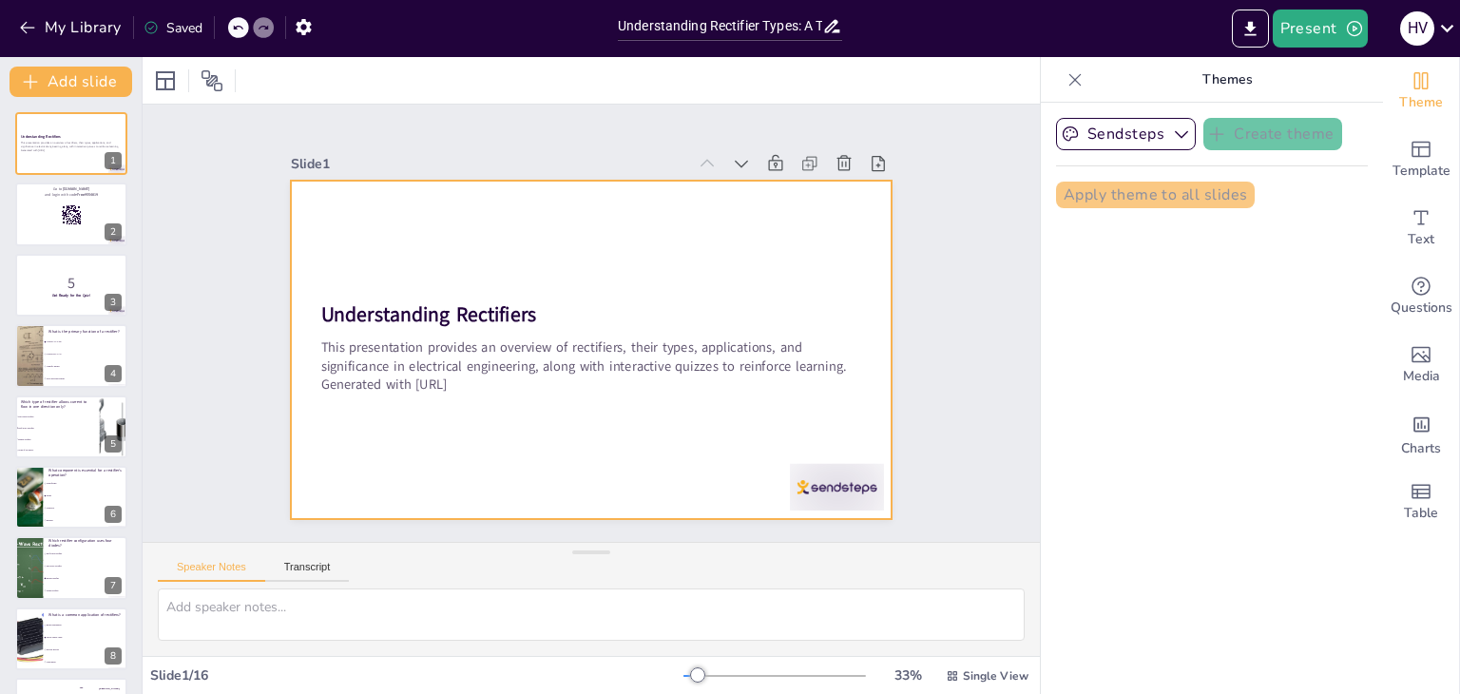
checkbox input "true"
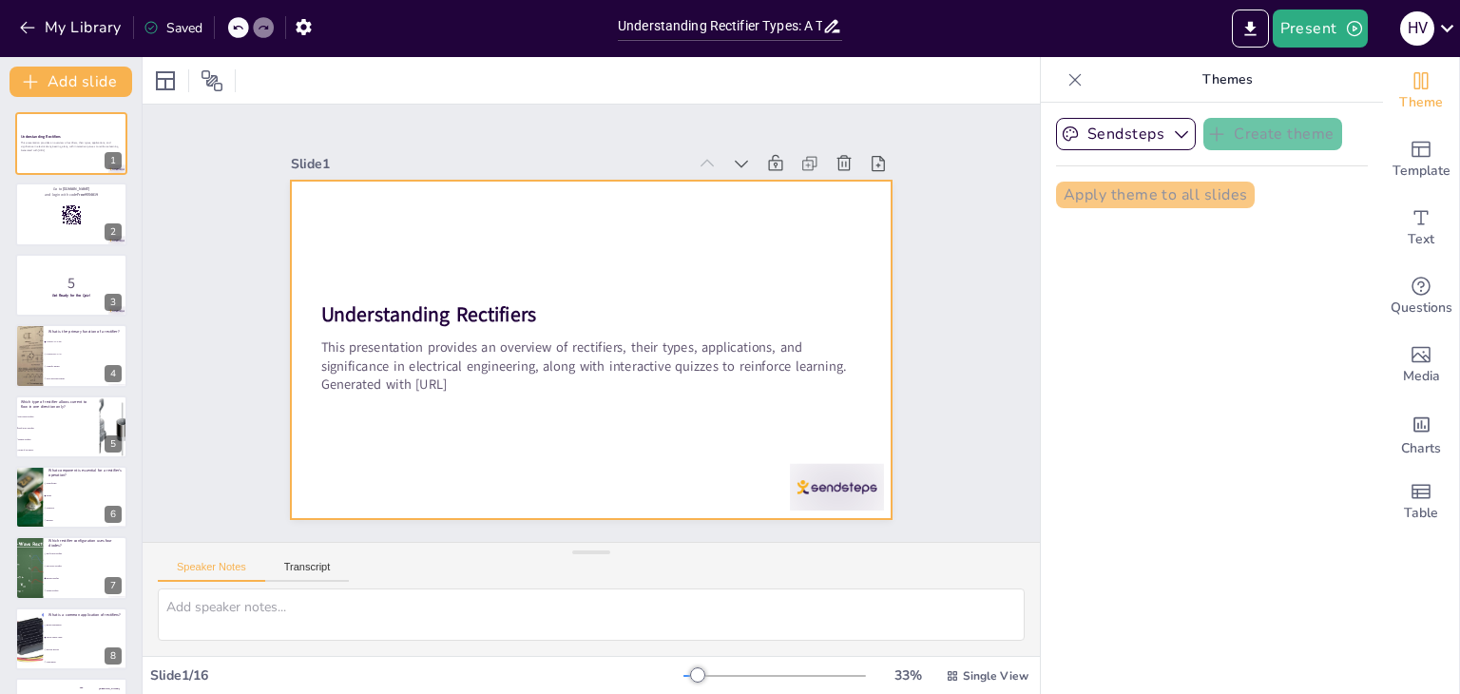
checkbox input "true"
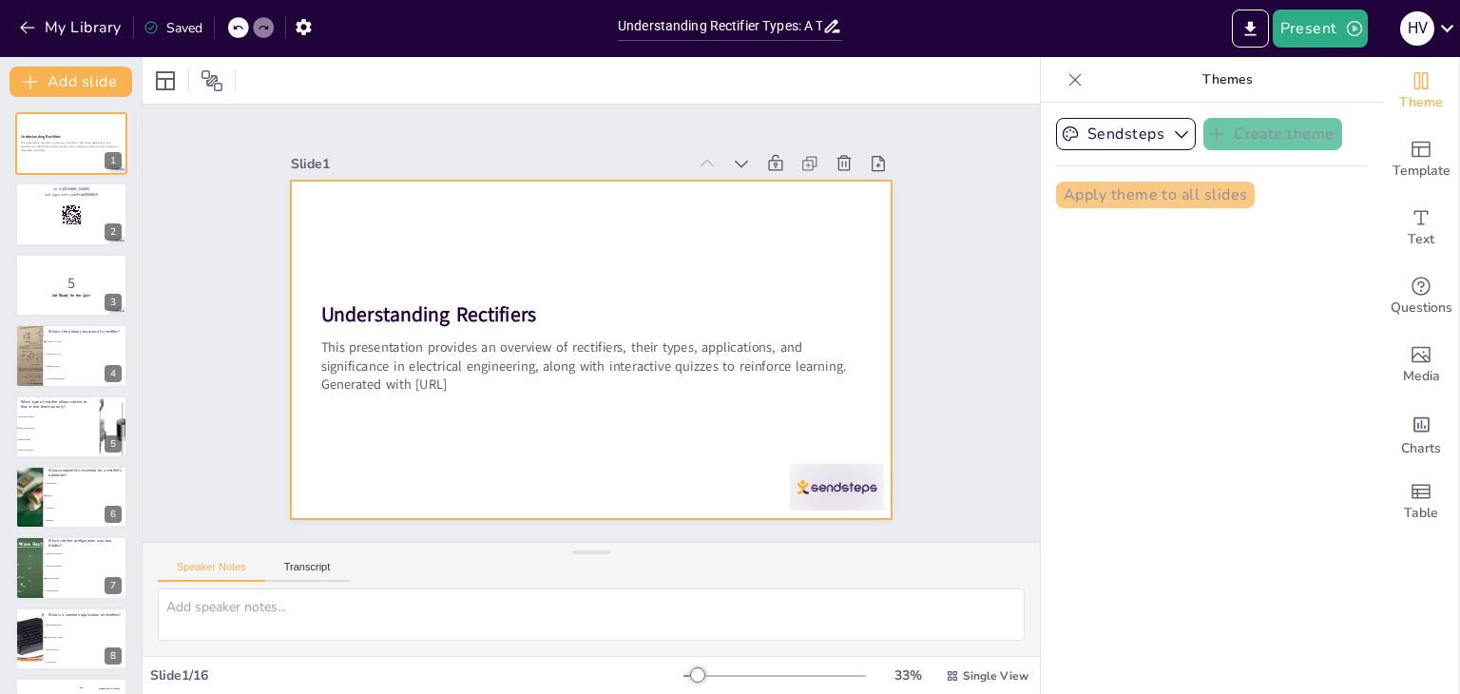
checkbox input "true"
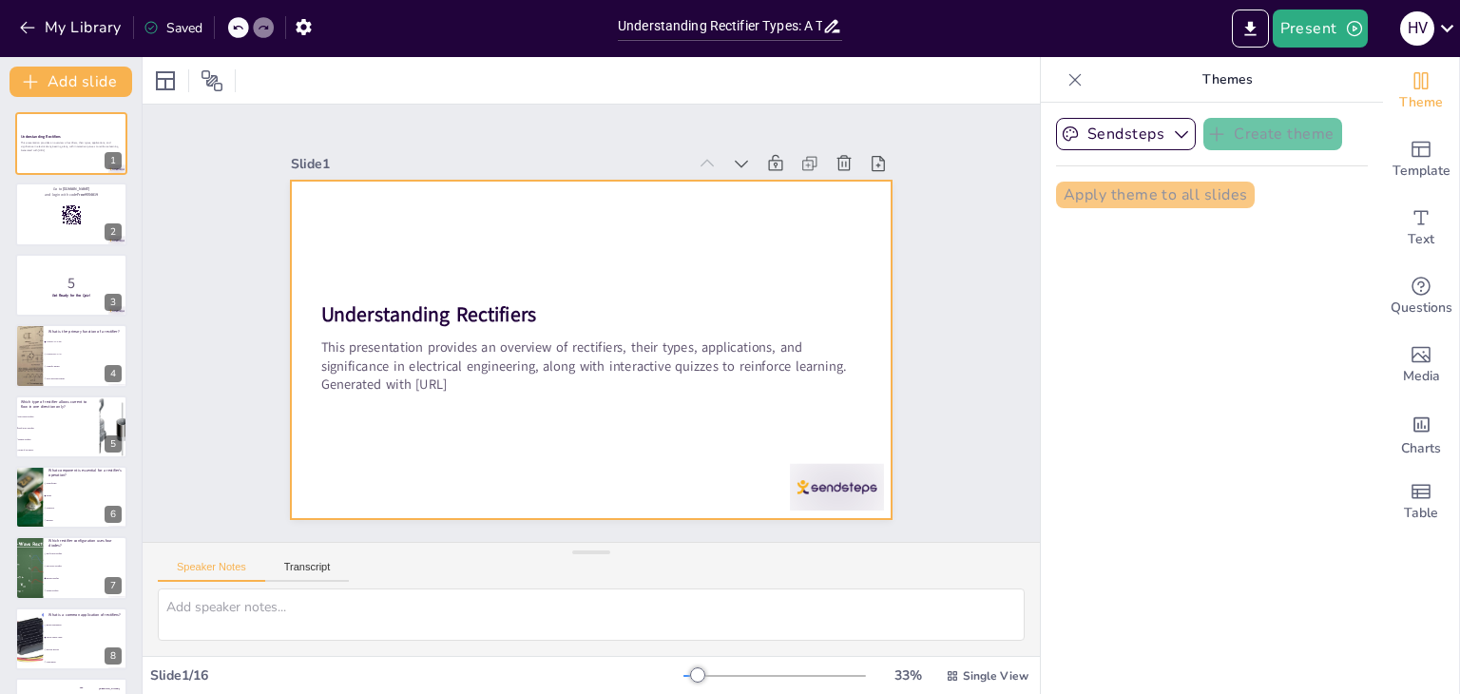
checkbox input "true"
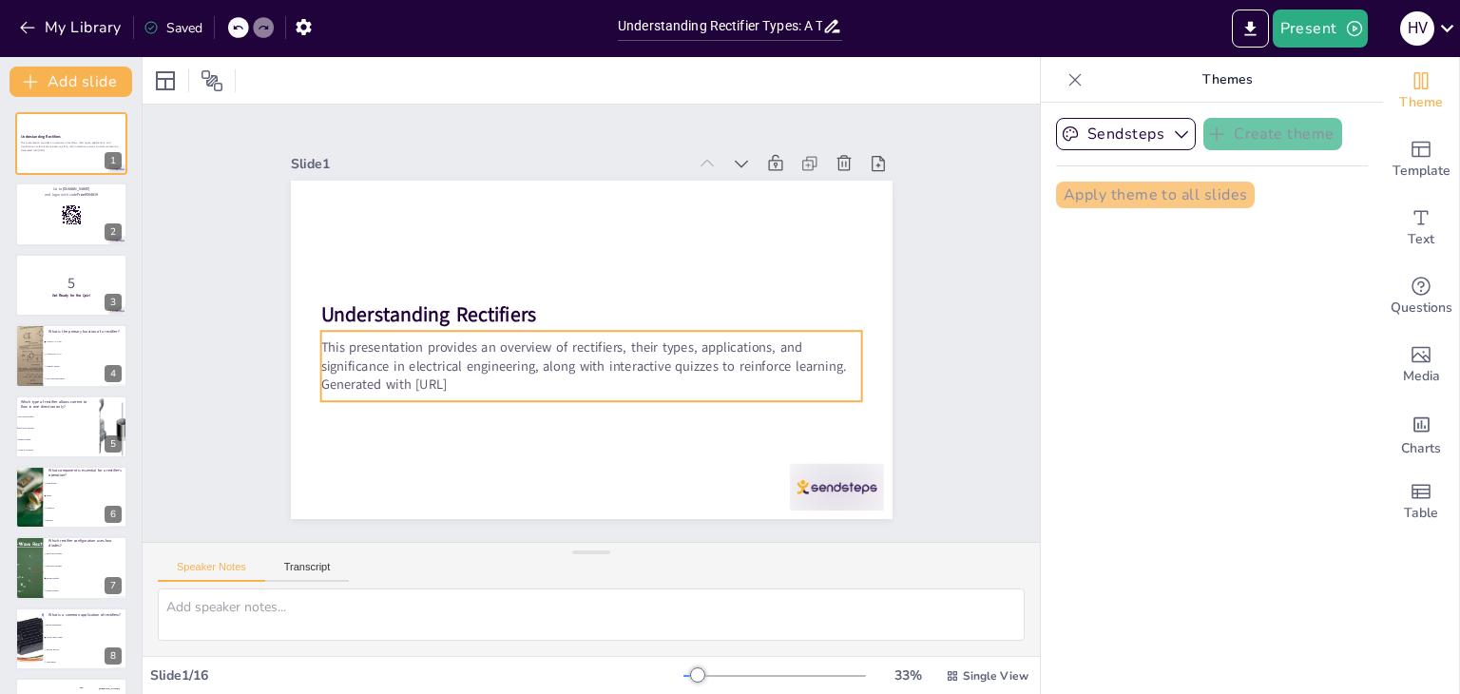
checkbox input "true"
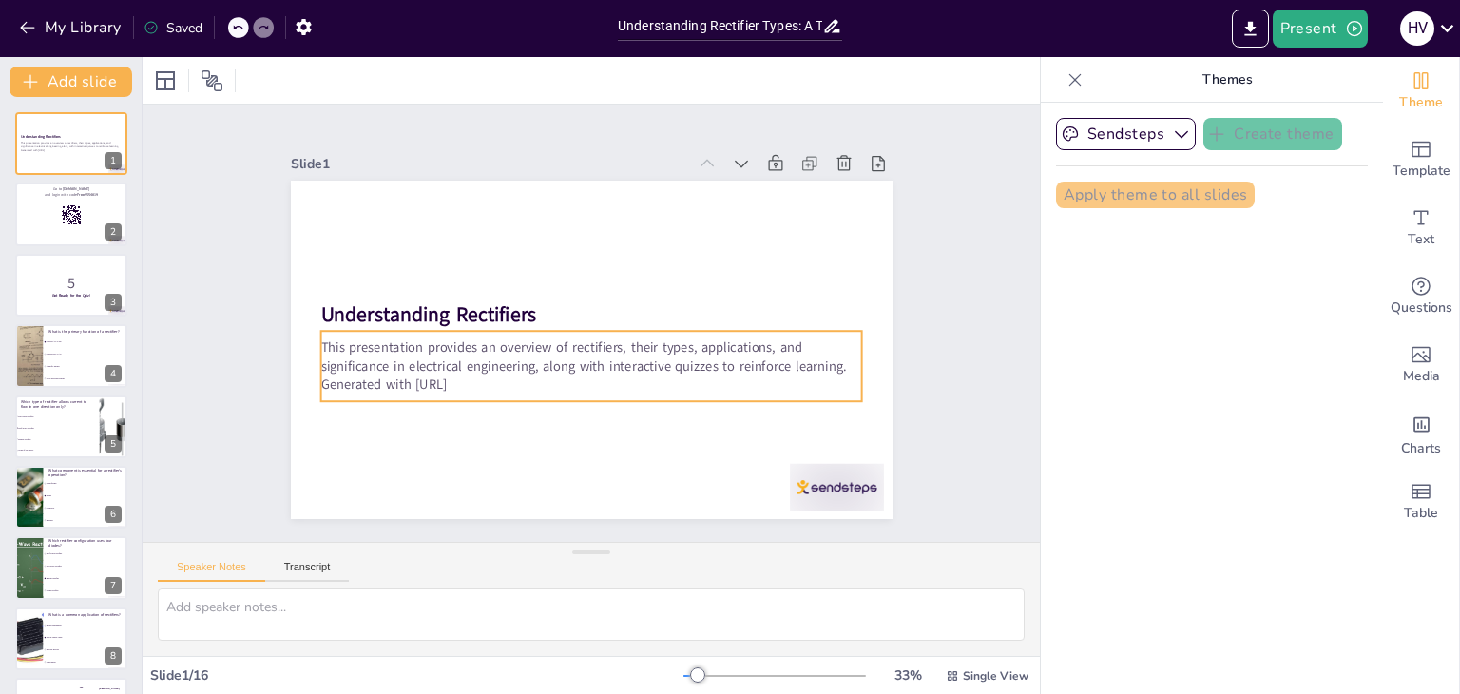
checkbox input "true"
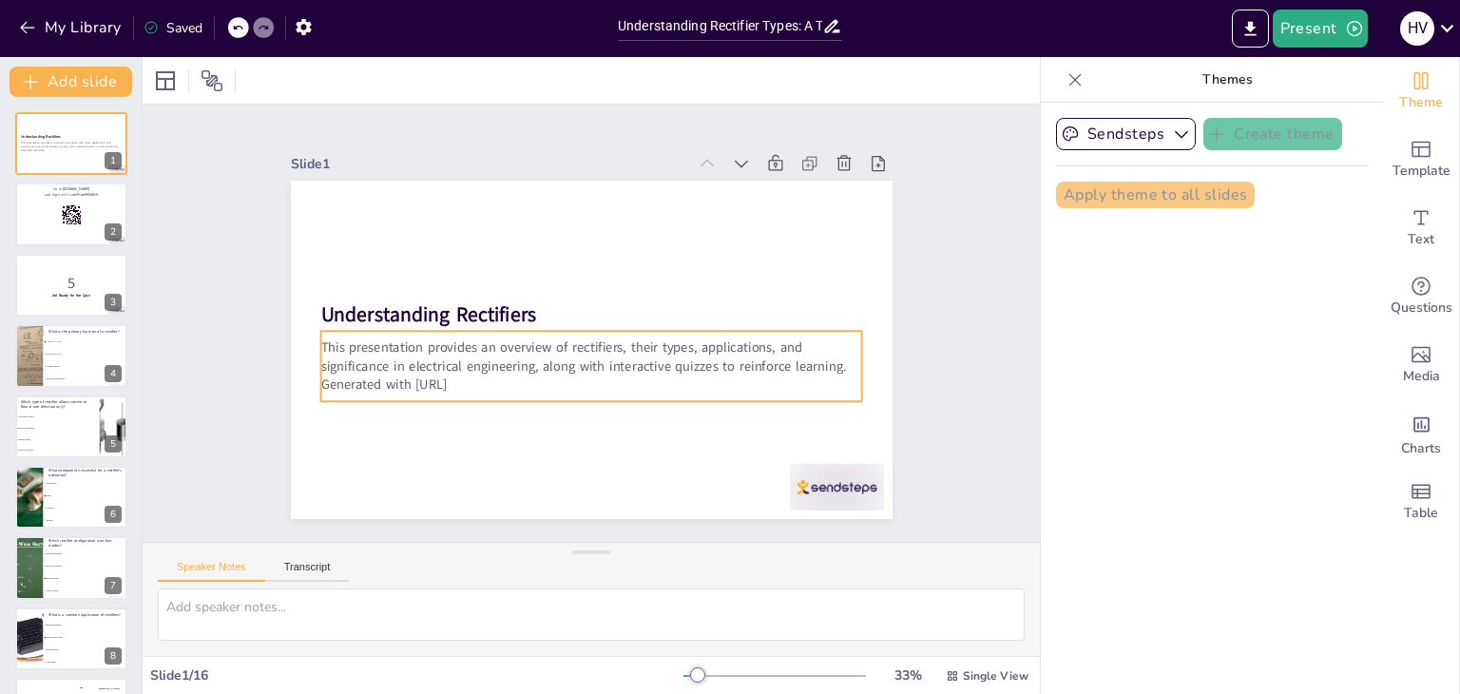
checkbox input "true"
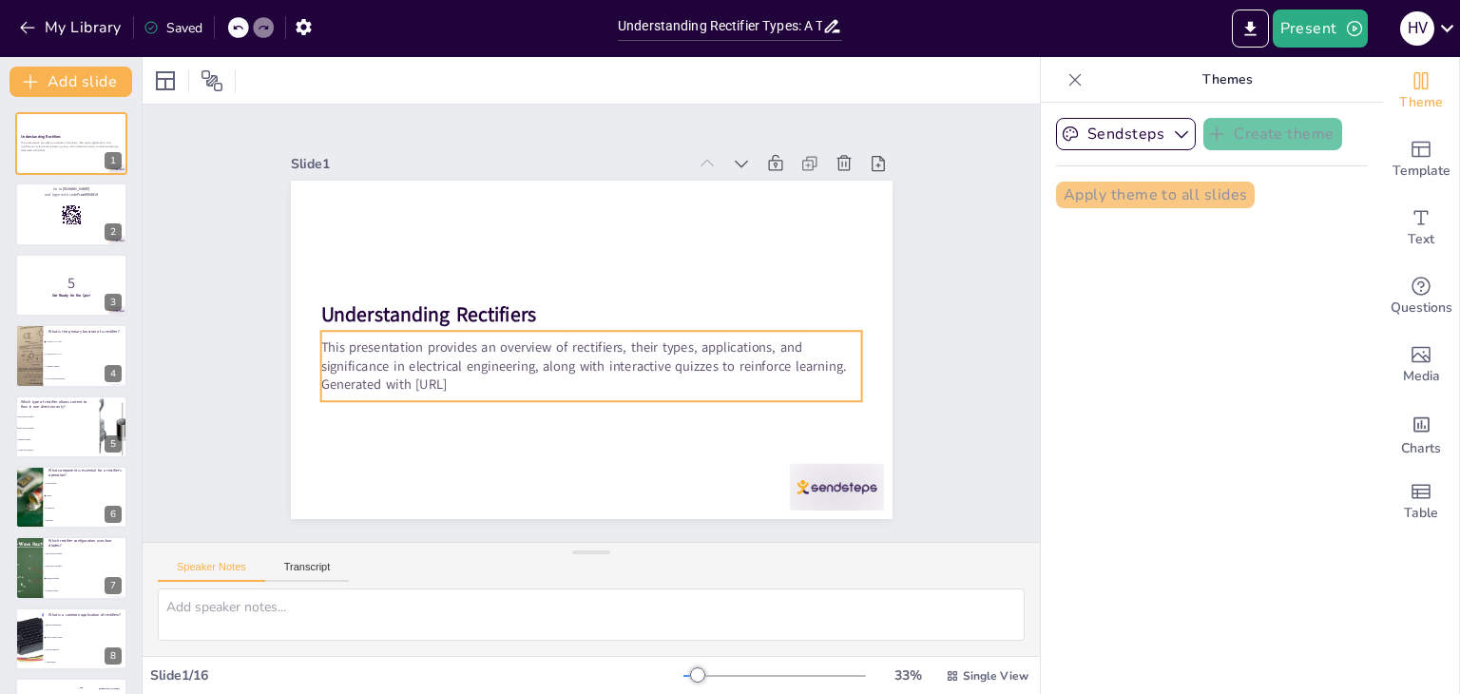
checkbox input "true"
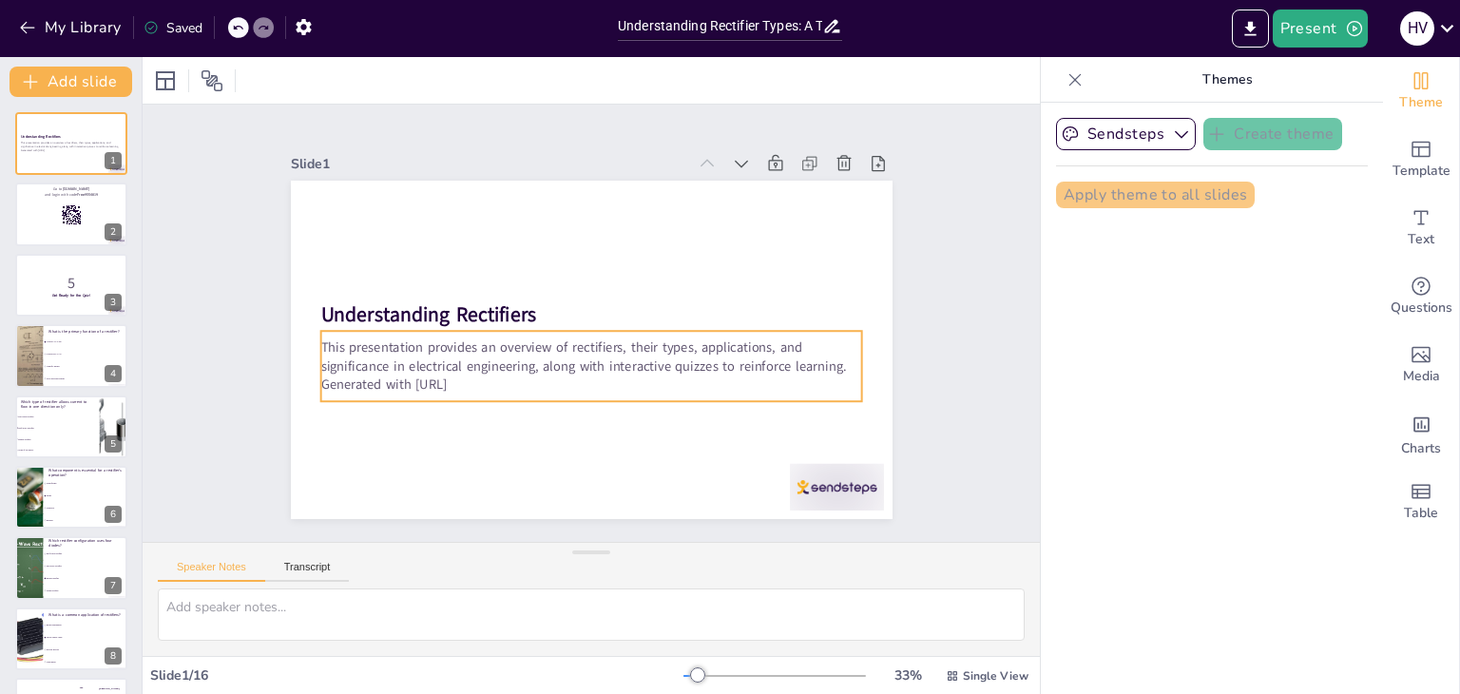
checkbox input "true"
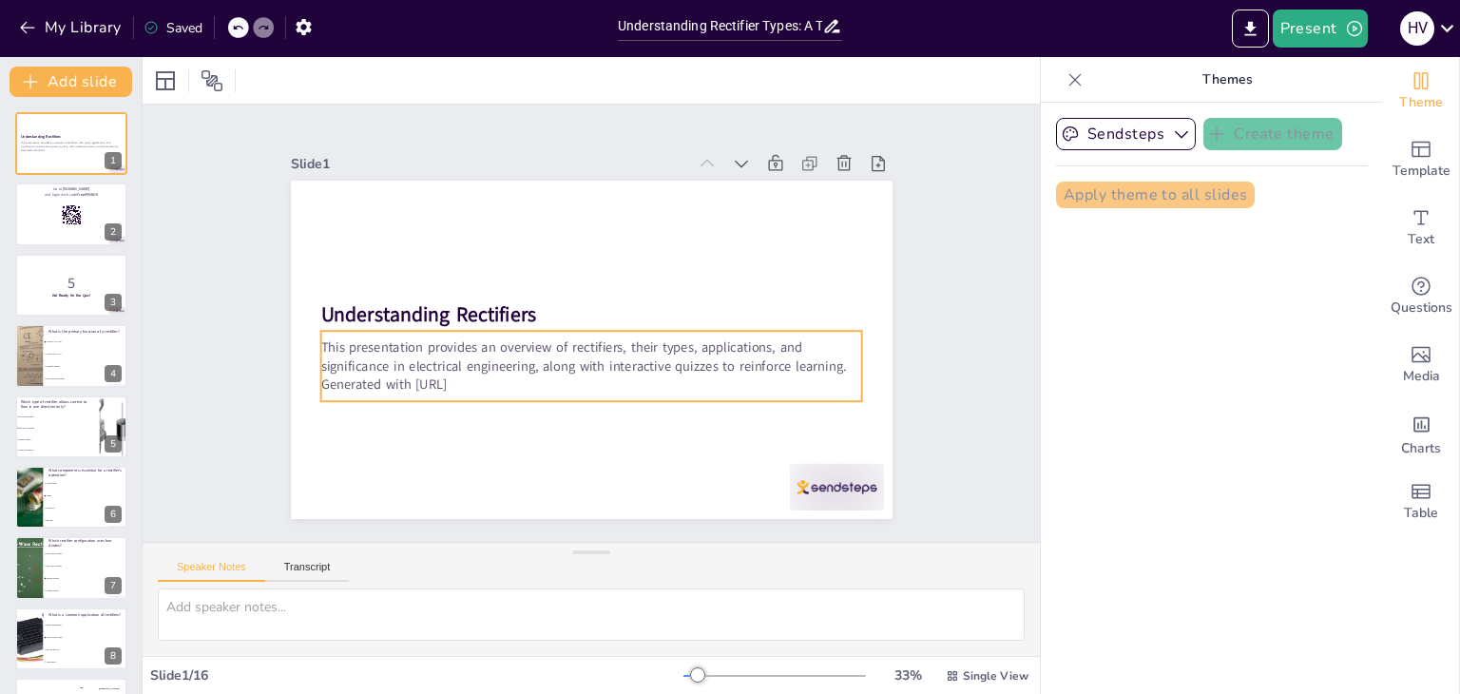
checkbox input "true"
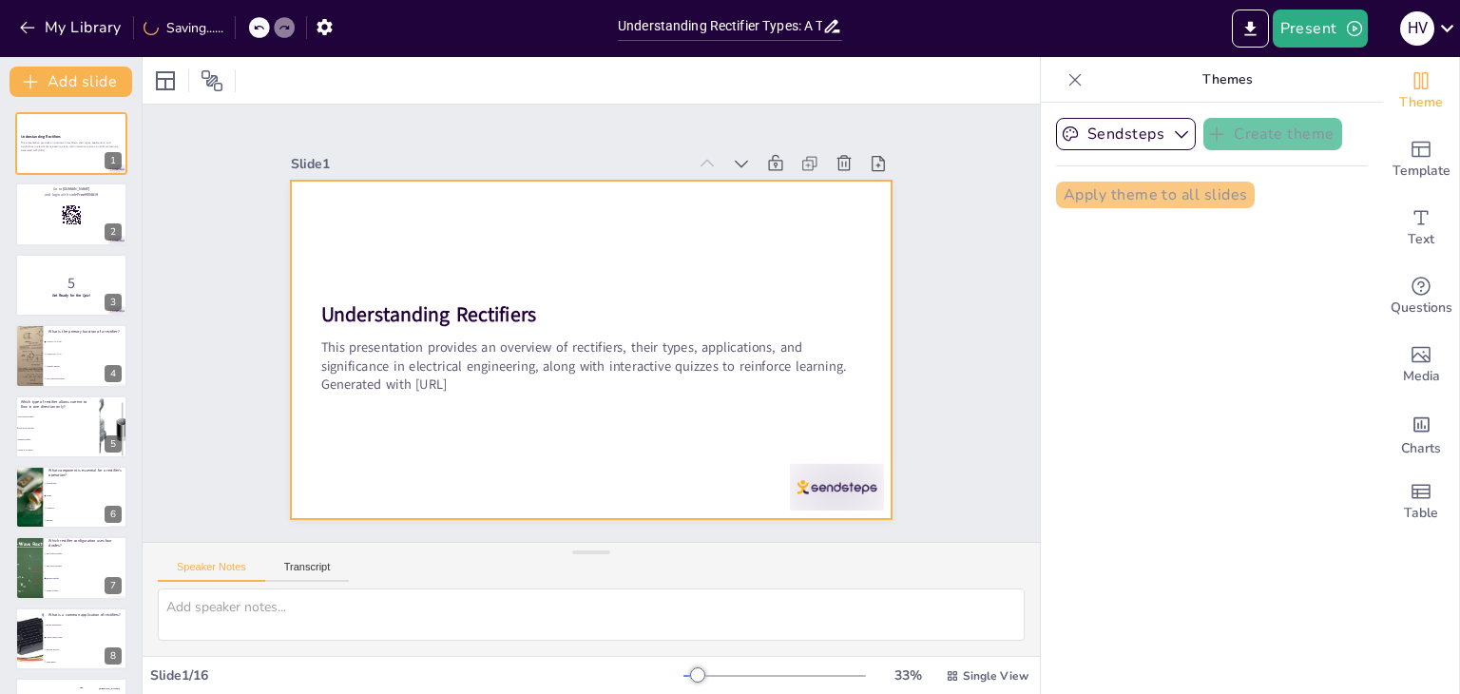
checkbox input "true"
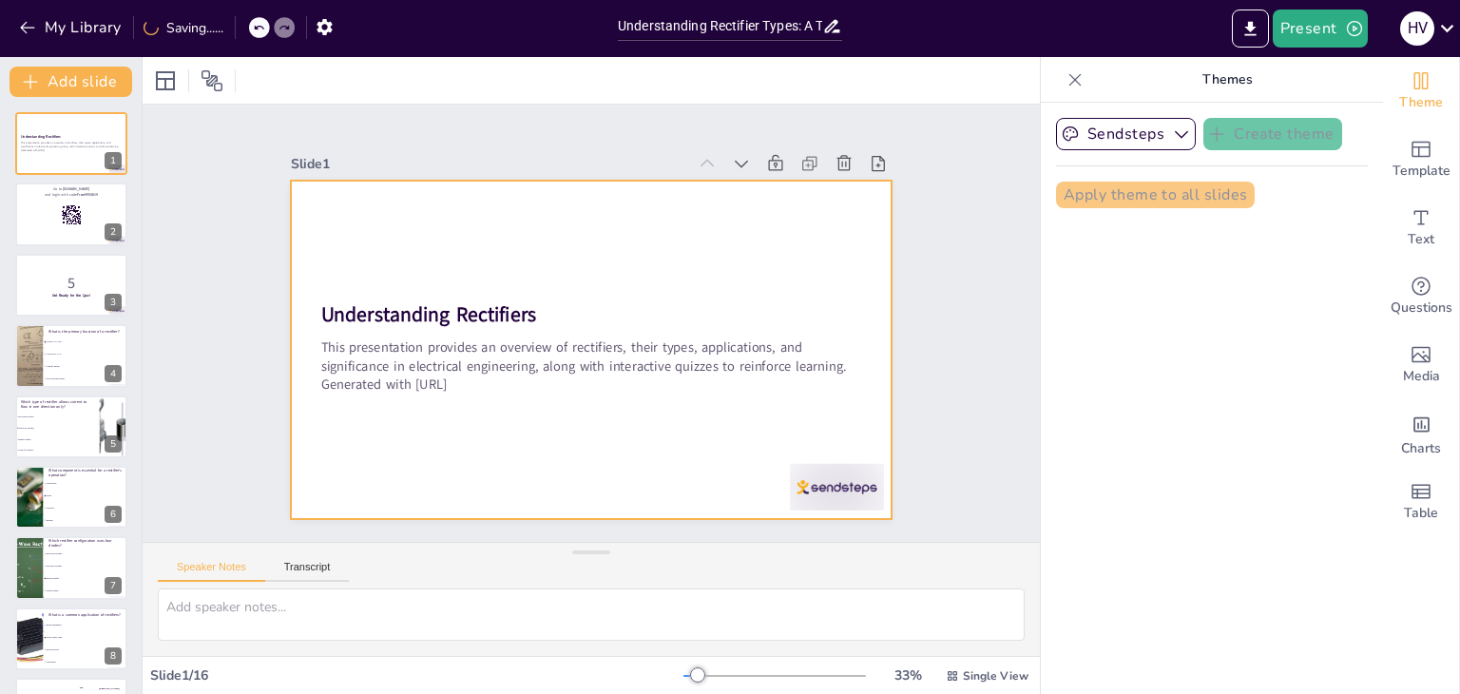
checkbox input "true"
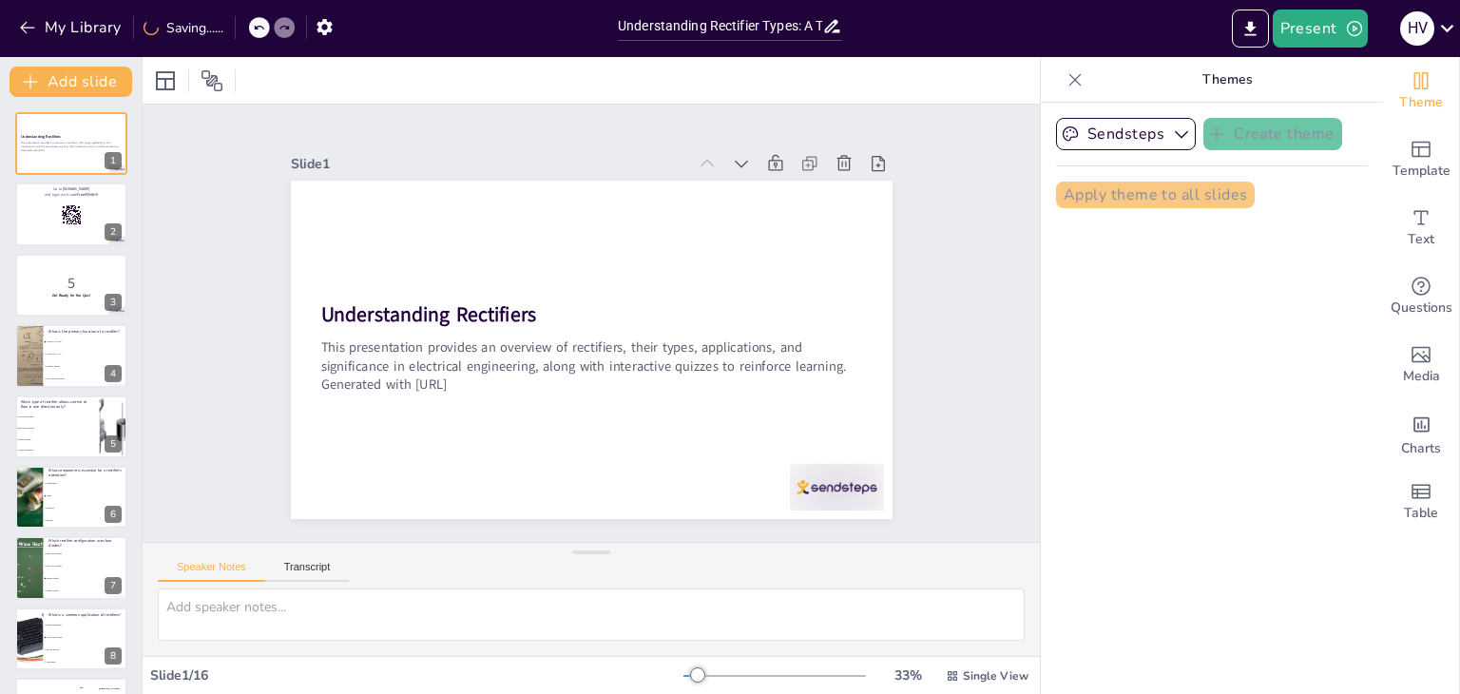
checkbox input "true"
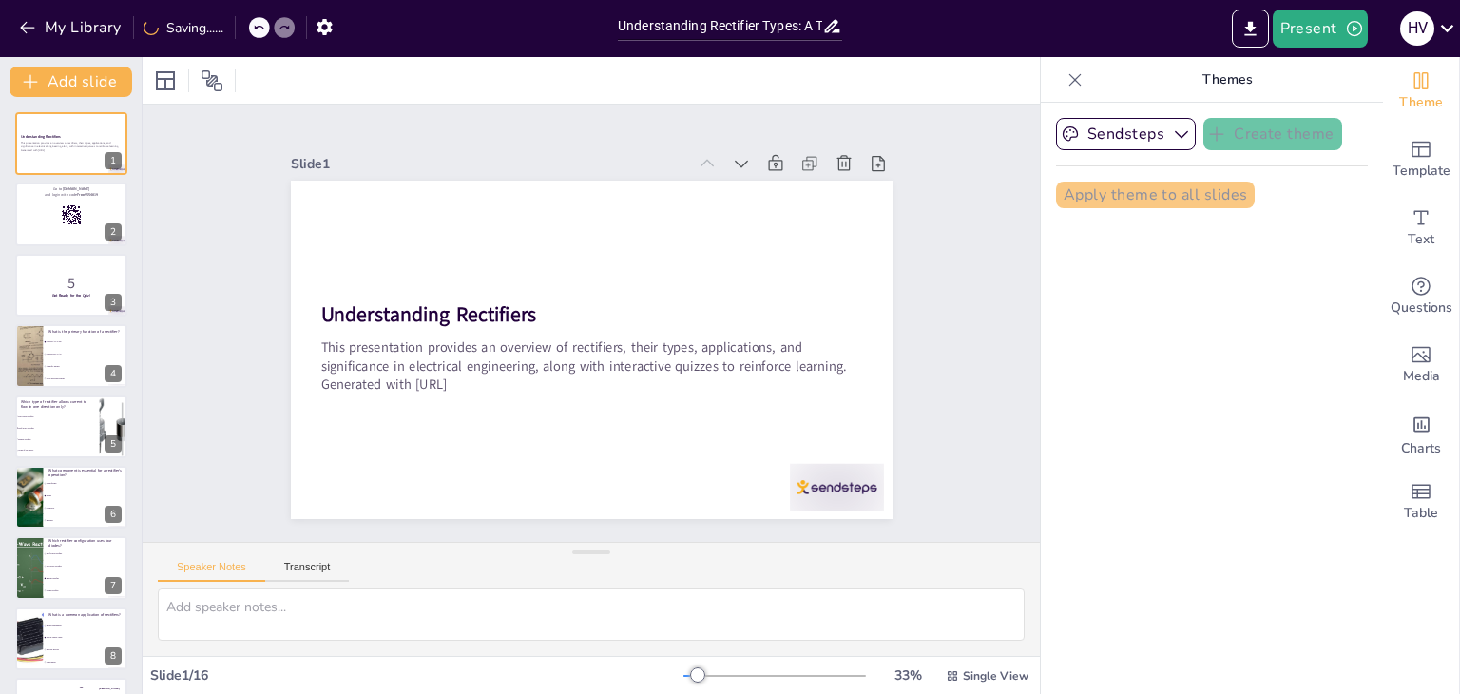
checkbox input "true"
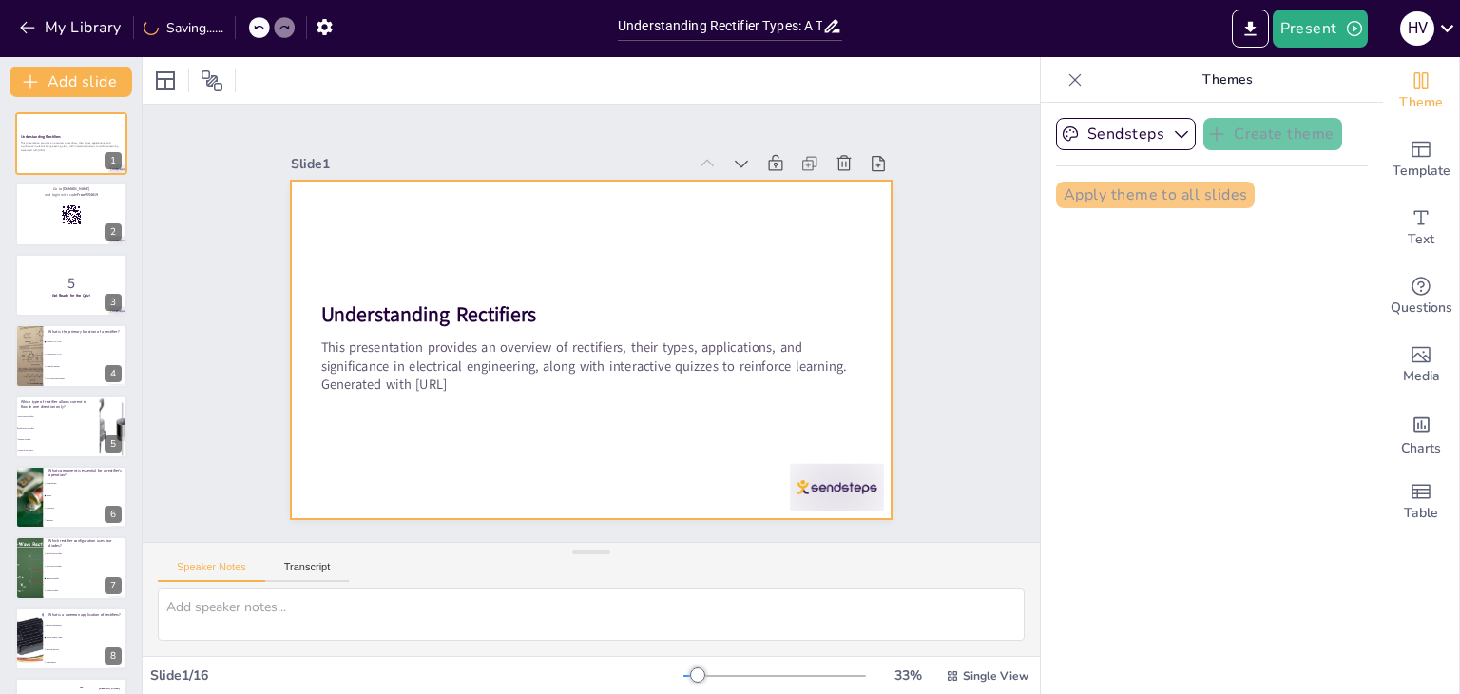
checkbox input "true"
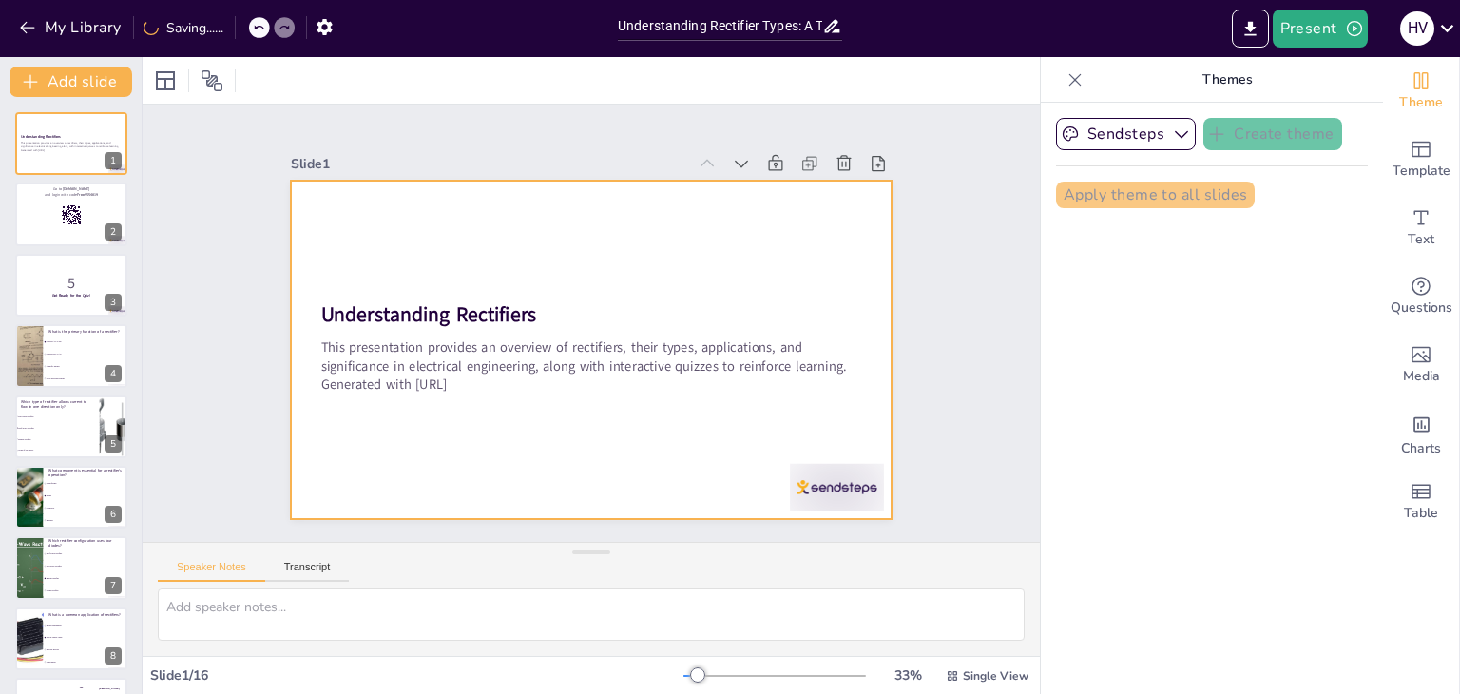
checkbox input "true"
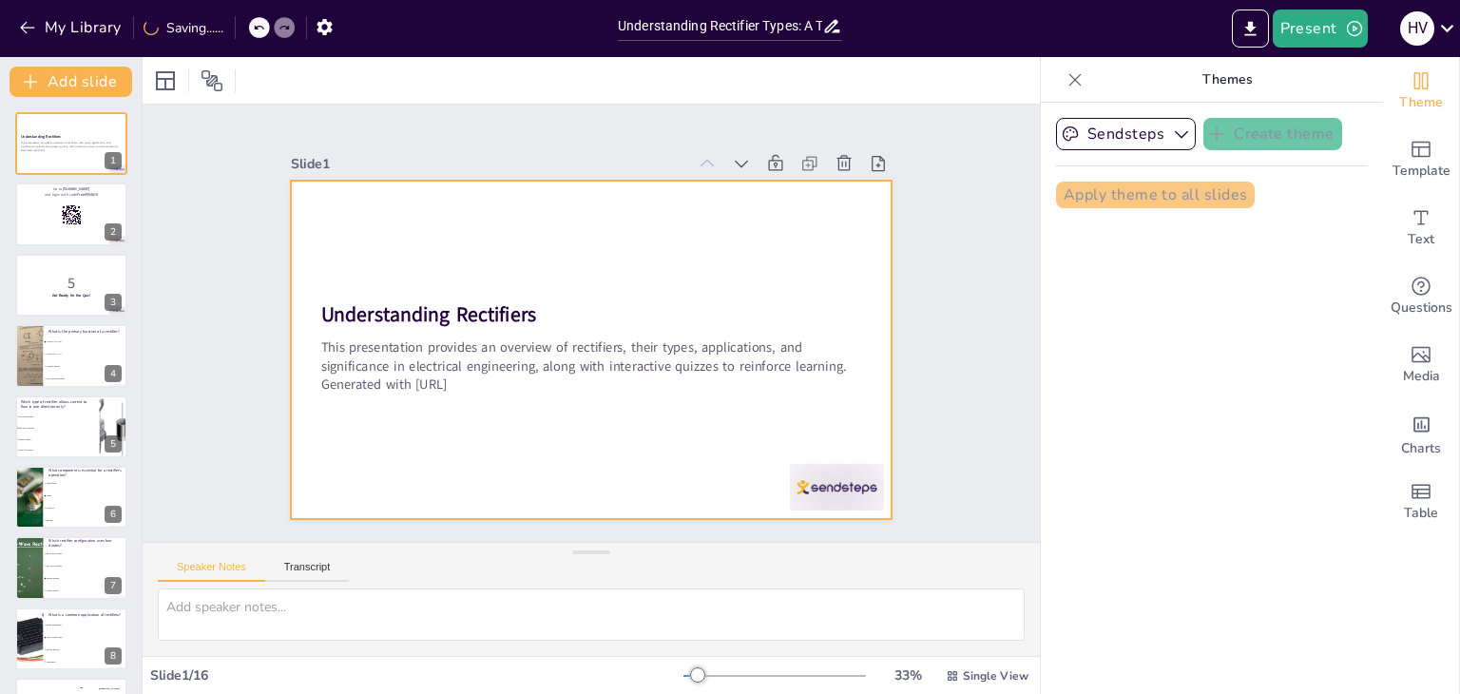
checkbox input "true"
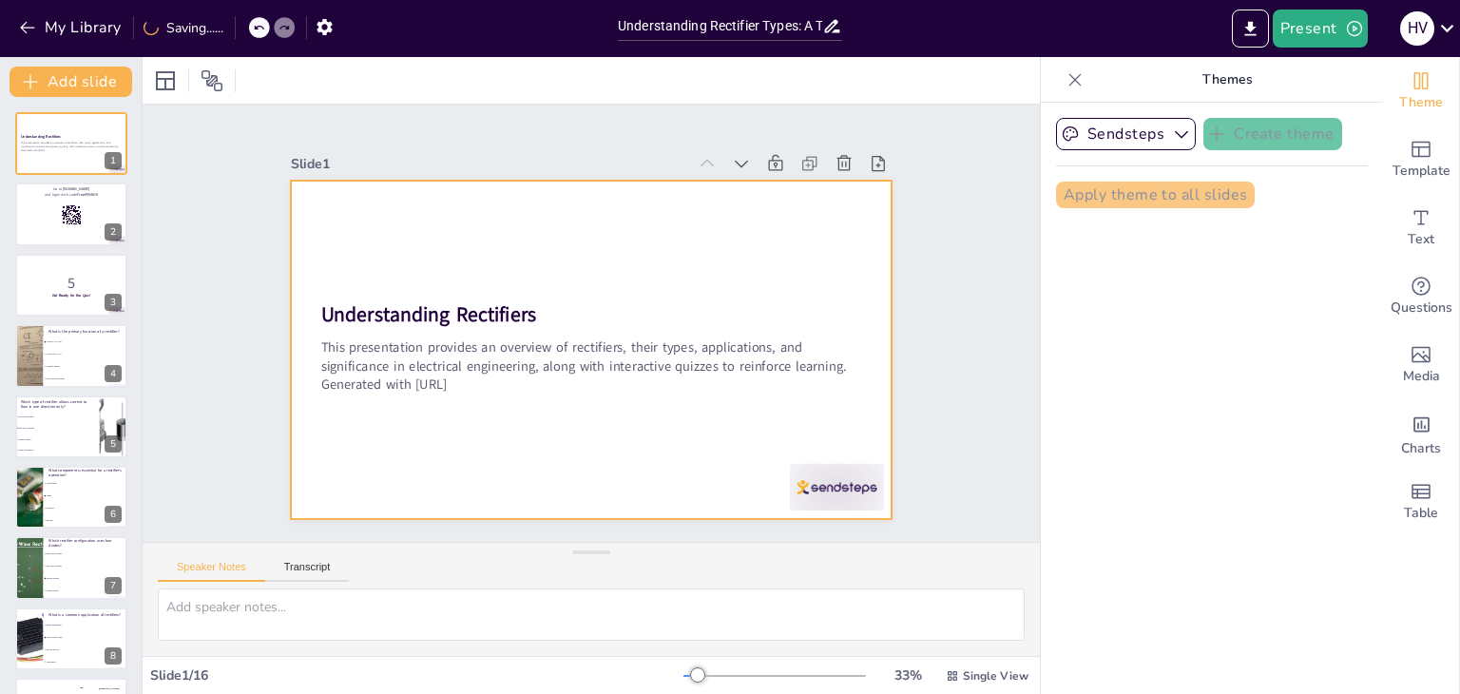
checkbox input "true"
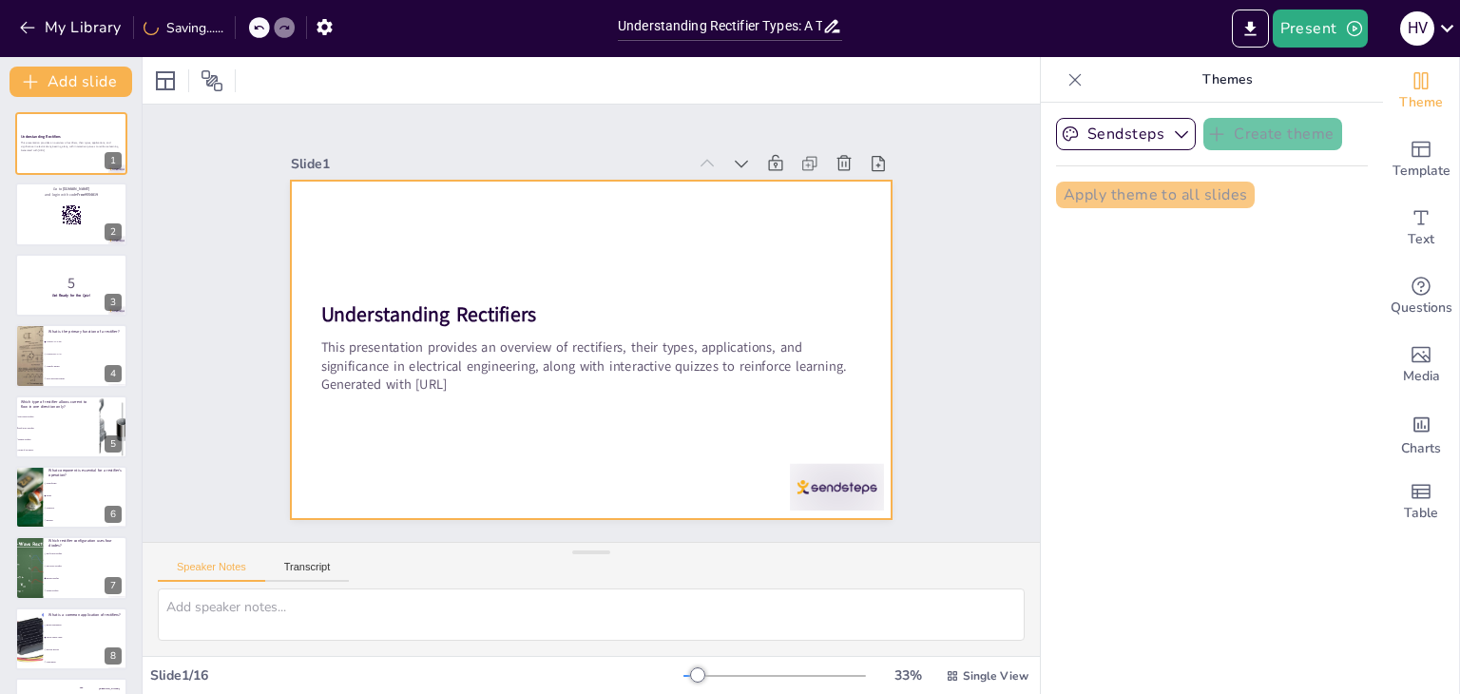
checkbox input "true"
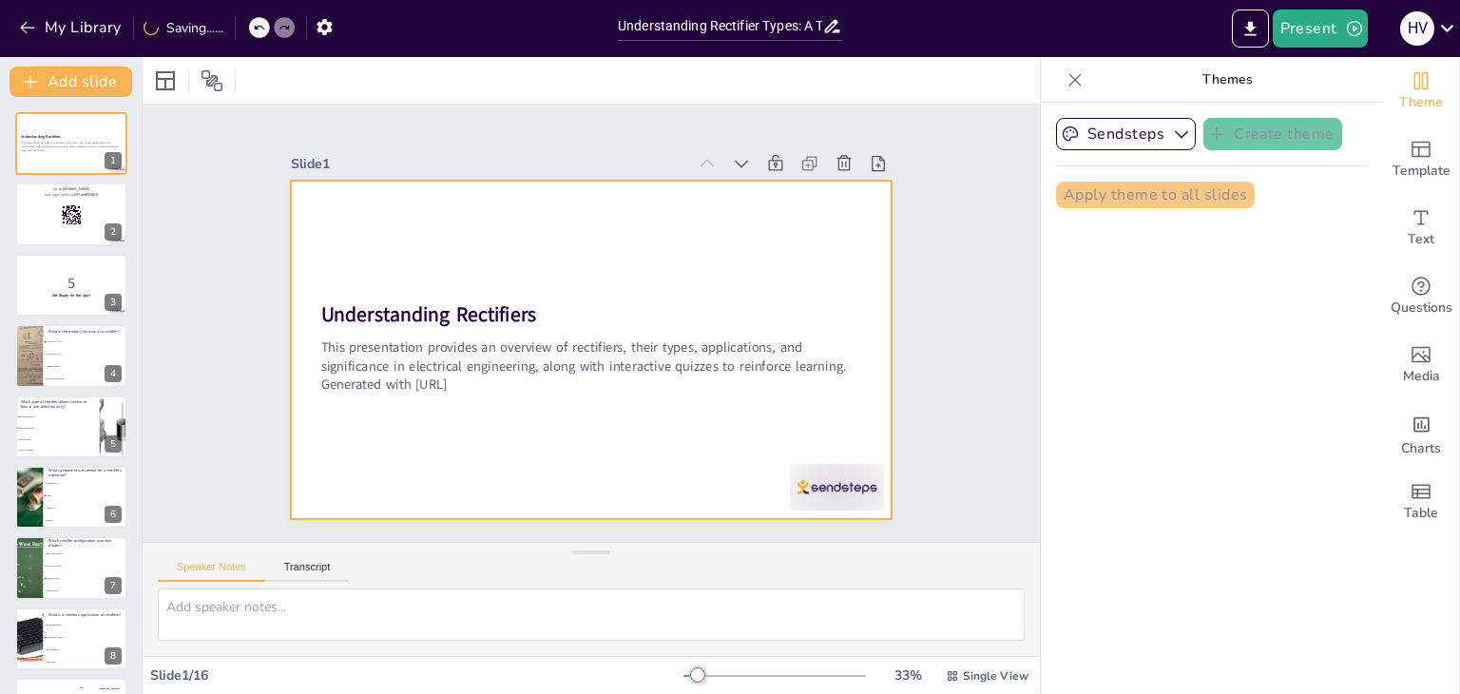
checkbox input "true"
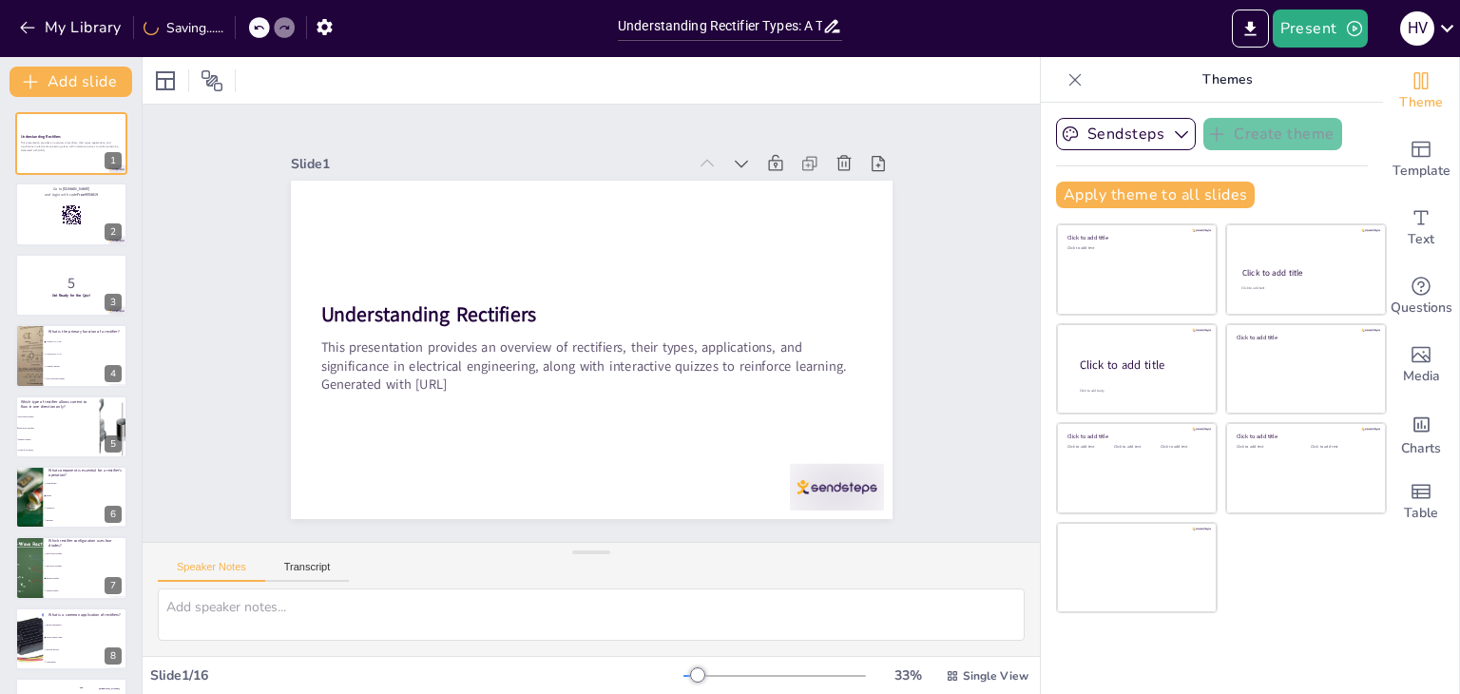
checkbox input "true"
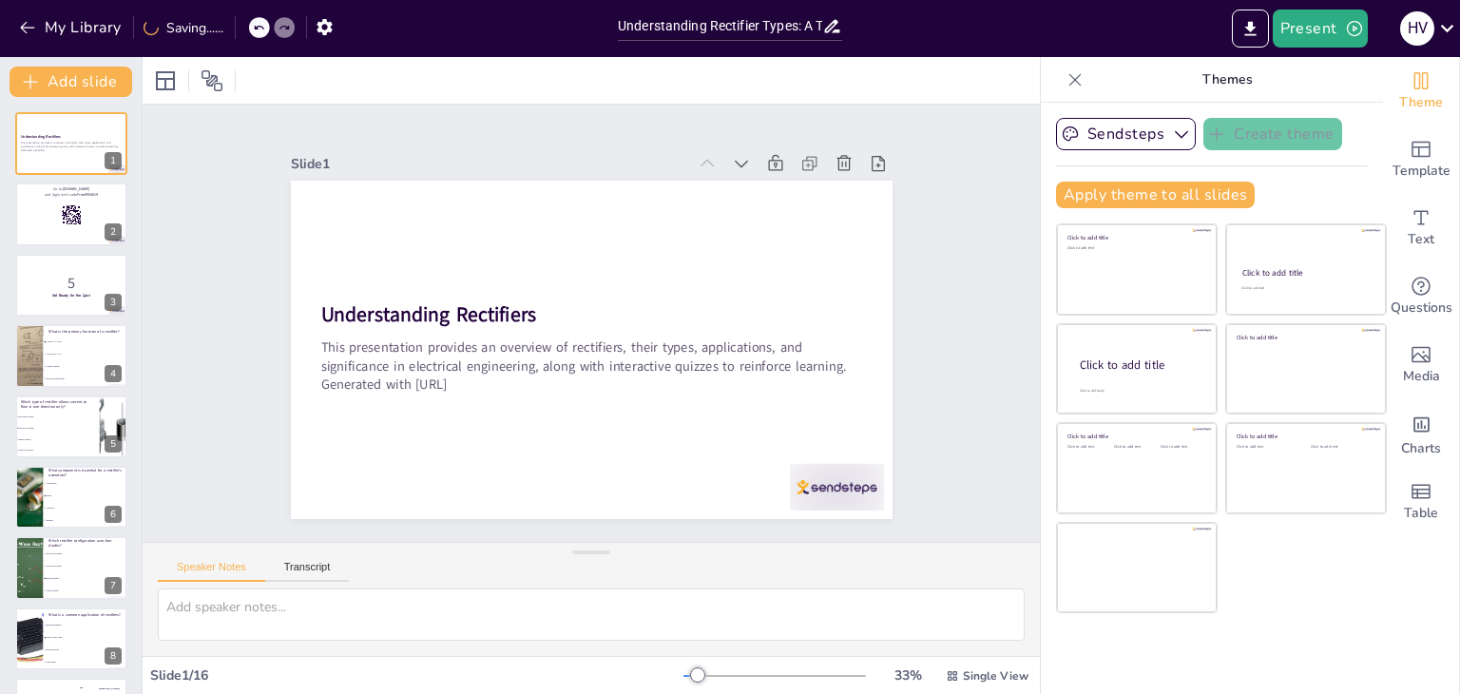
checkbox input "true"
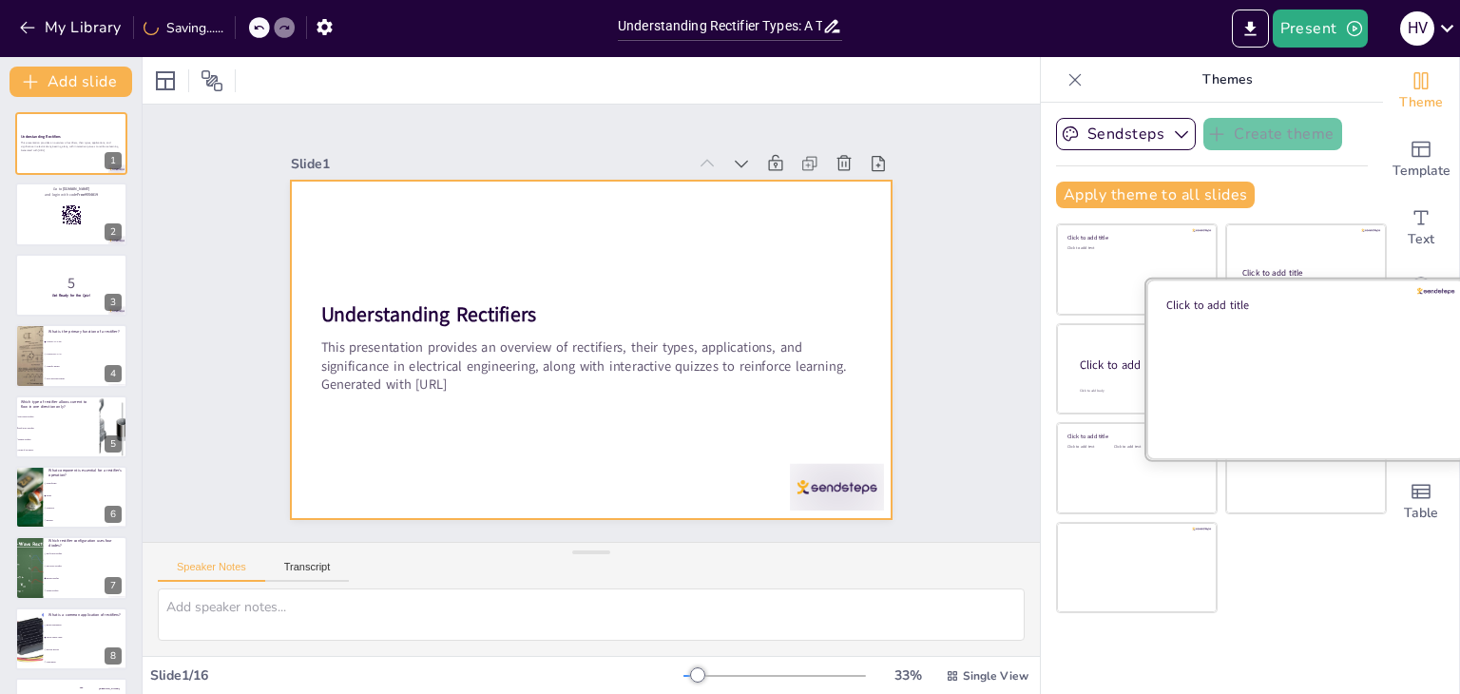
checkbox input "true"
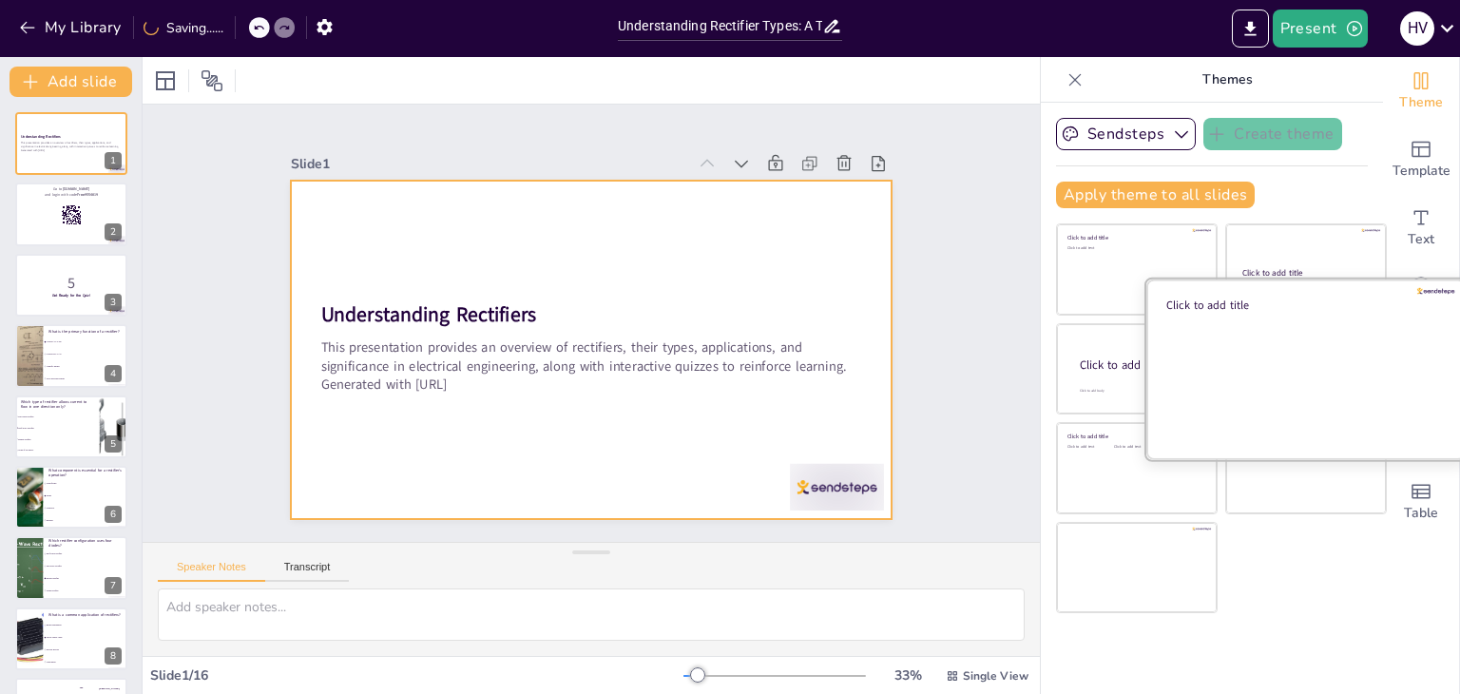
checkbox input "true"
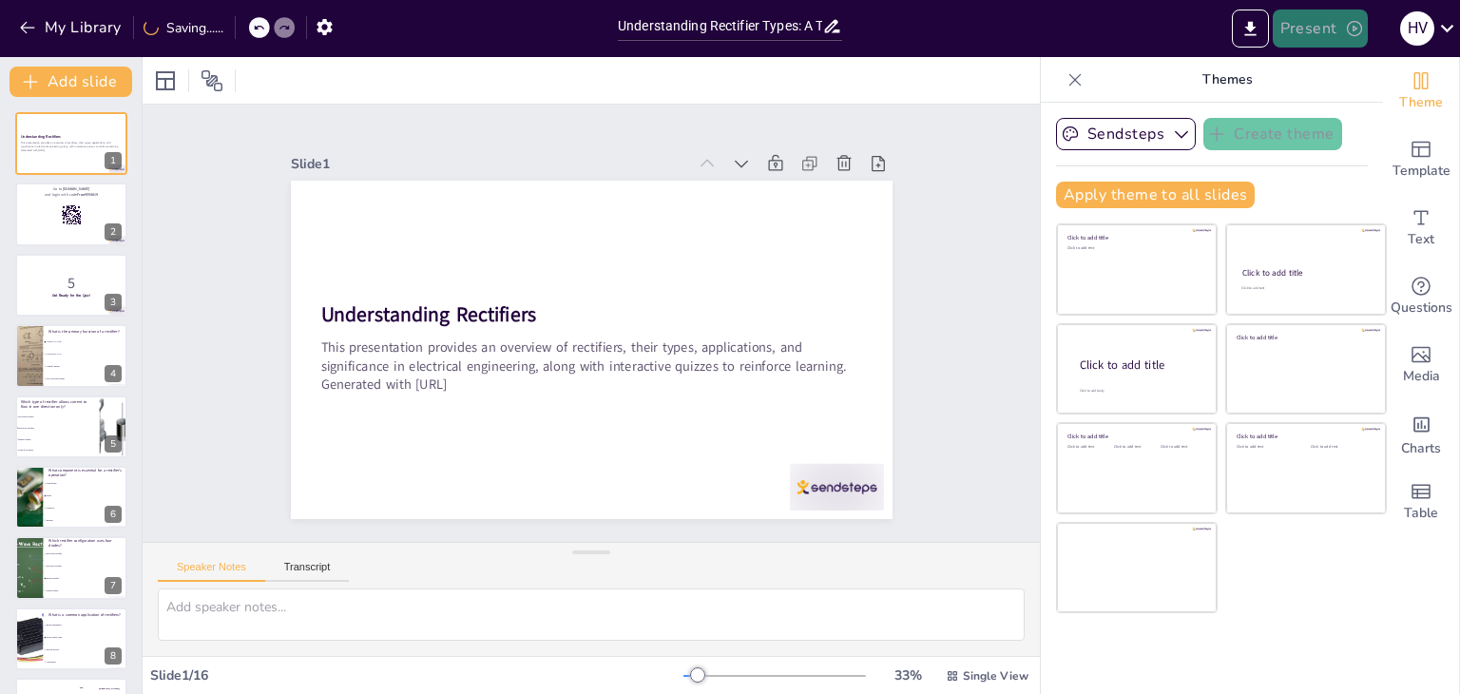
click at [1347, 19] on icon "button" at bounding box center [1354, 28] width 19 height 19
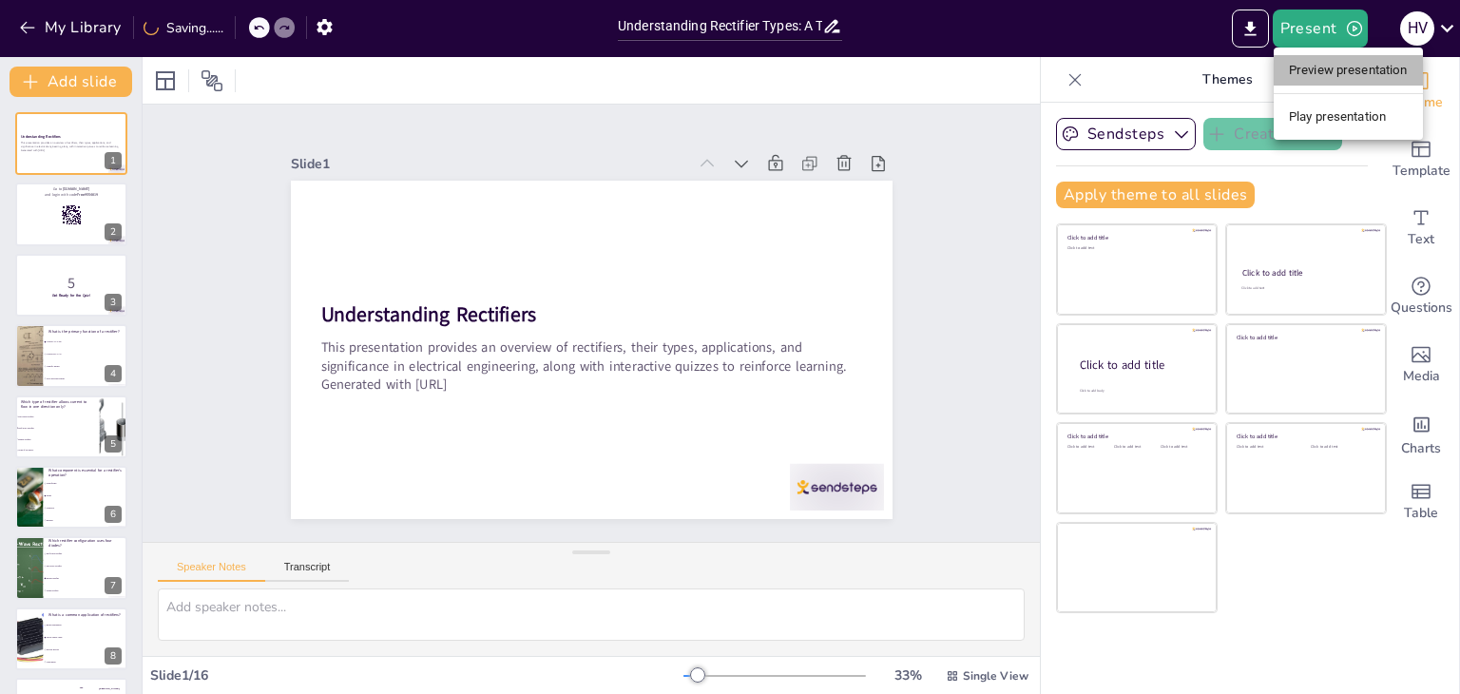
click at [1329, 57] on li "Preview presentation" at bounding box center [1347, 70] width 149 height 30
